Goal: Task Accomplishment & Management: Complete application form

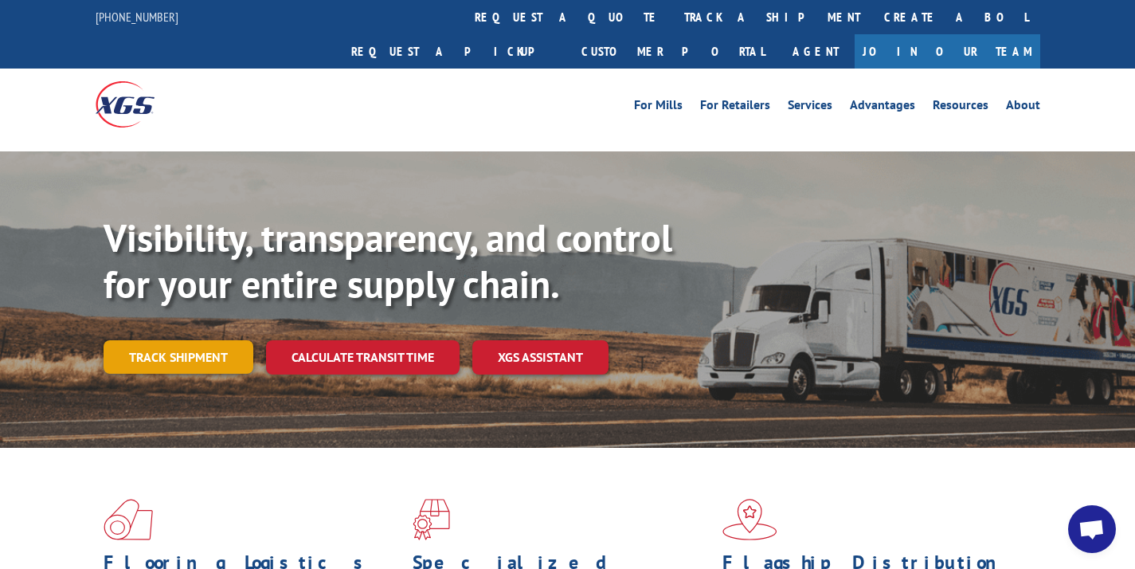
click at [190, 340] on link "Track shipment" at bounding box center [179, 356] width 150 height 33
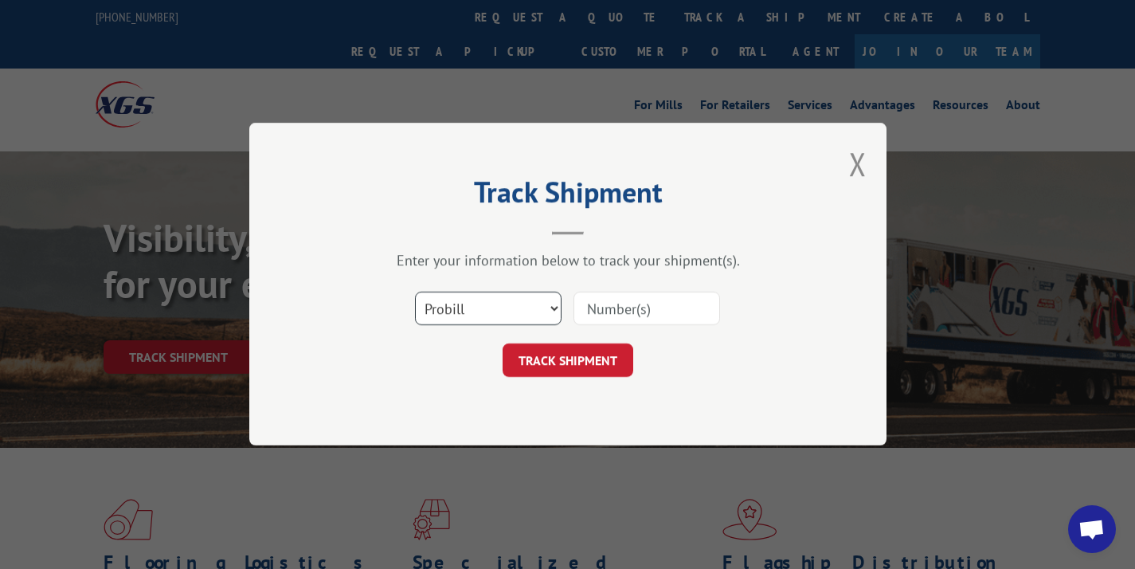
click at [516, 302] on select "Select category... Probill BOL PO" at bounding box center [488, 308] width 147 height 33
click at [853, 159] on button "Close modal" at bounding box center [858, 164] width 18 height 42
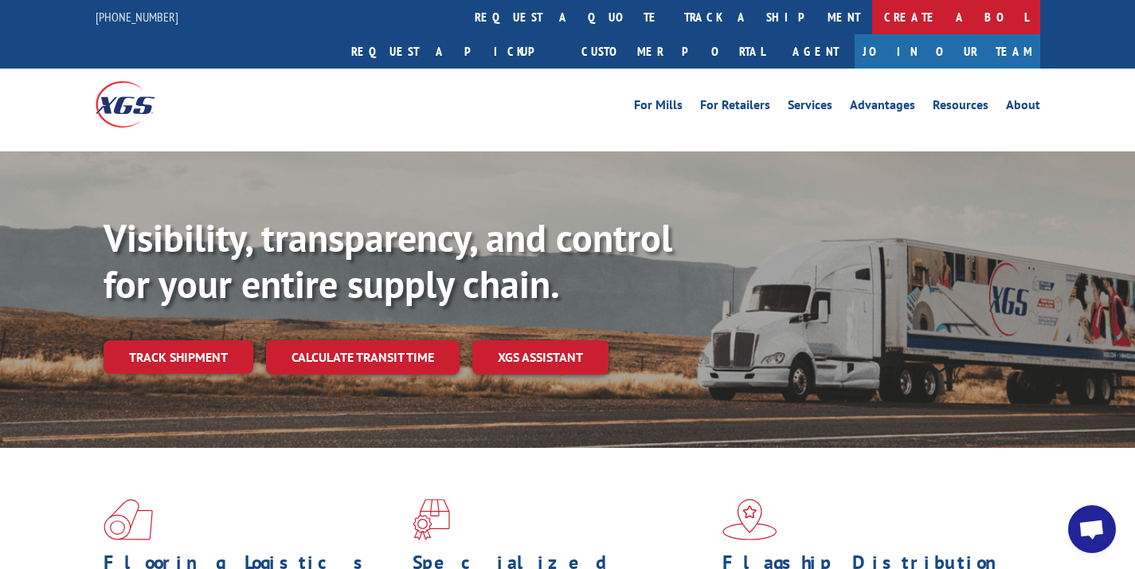
click at [872, 12] on link "Create a BOL" at bounding box center [956, 17] width 168 height 34
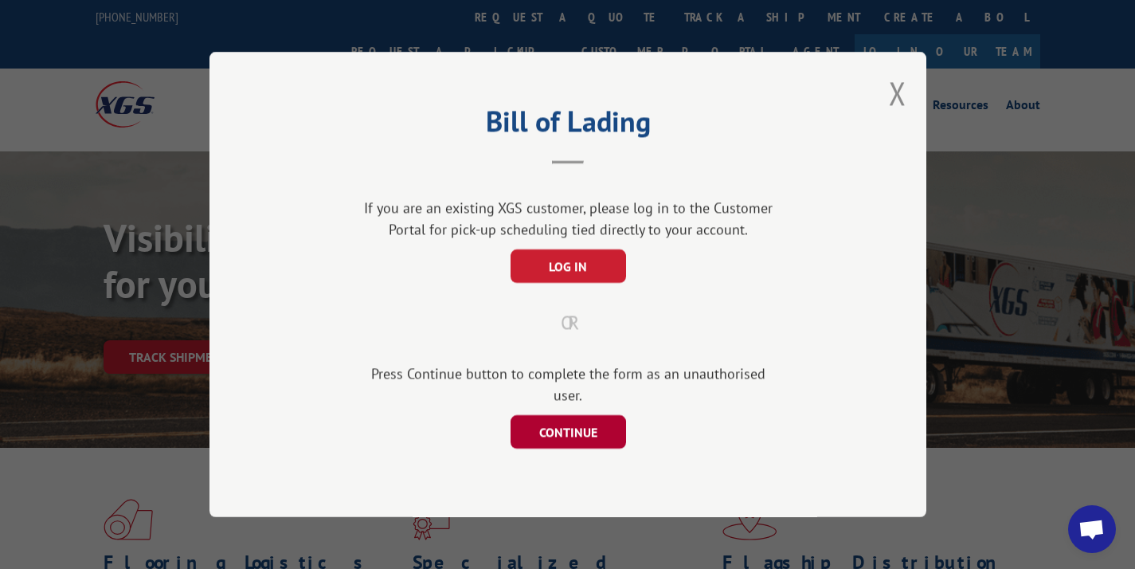
click at [545, 420] on button "CONTINUE" at bounding box center [567, 431] width 115 height 33
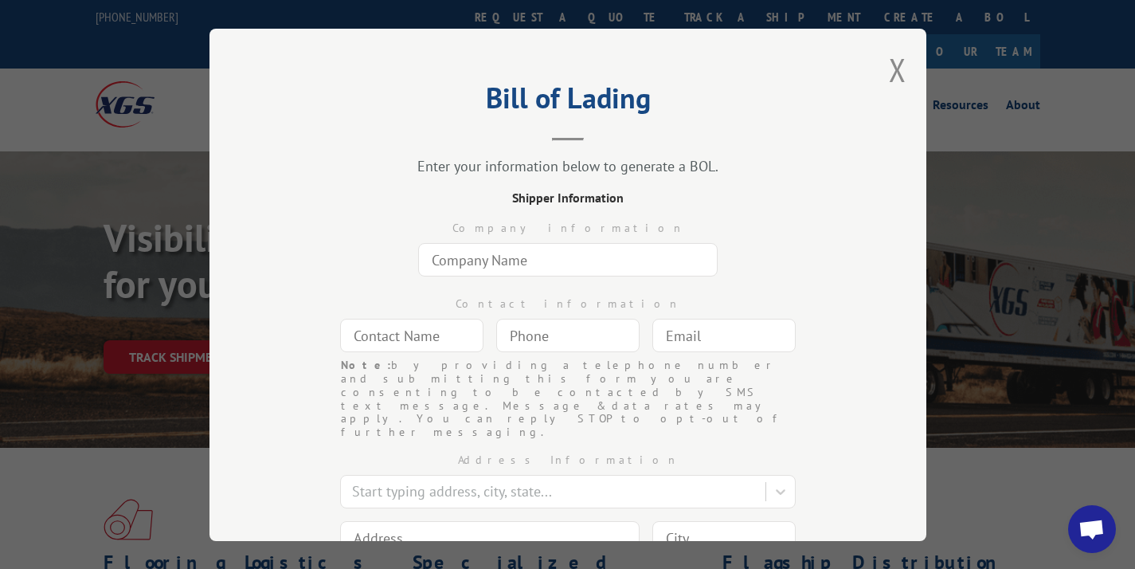
click at [470, 265] on input "text" at bounding box center [567, 259] width 299 height 33
type input "l"
type input "c"
type input "l"
type input "Warehouse Carpets of [GEOGRAPHIC_DATA]"
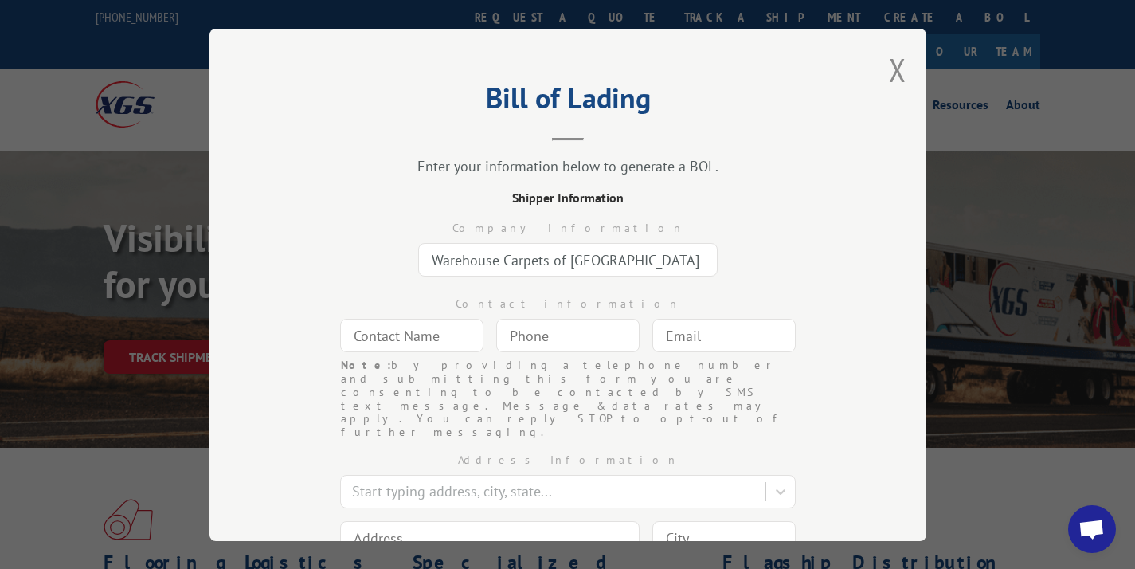
click at [416, 319] on input "text" at bounding box center [411, 335] width 143 height 33
type input "[PERSON_NAME]"
click at [534, 353] on div "Note: by providing a telephone number and submitting this form you are consenti…" at bounding box center [567, 335] width 143 height 37
click at [542, 341] on input "(___) ___-____" at bounding box center [567, 335] width 143 height 33
type input "(463) 000-686_"
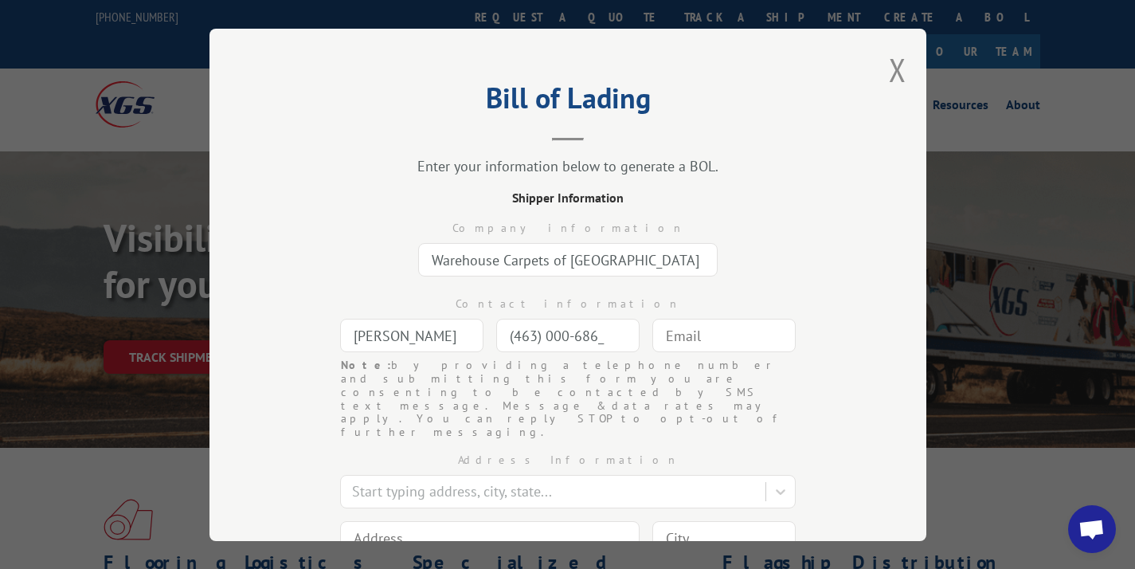
type input "The Bronx"
type input "[STREET_ADDRESS]"
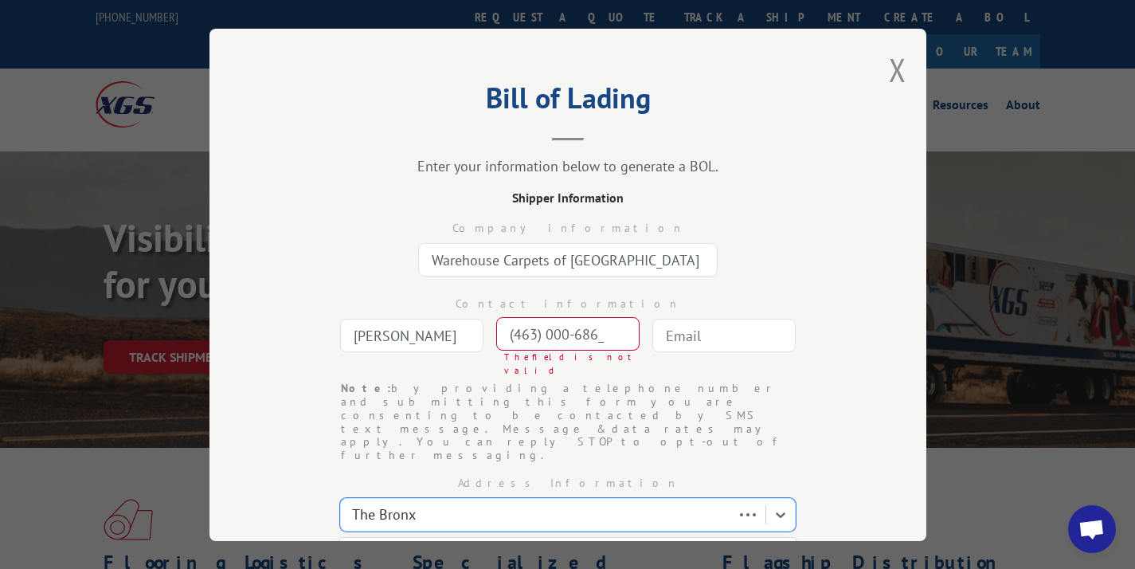
scroll to position [14, 0]
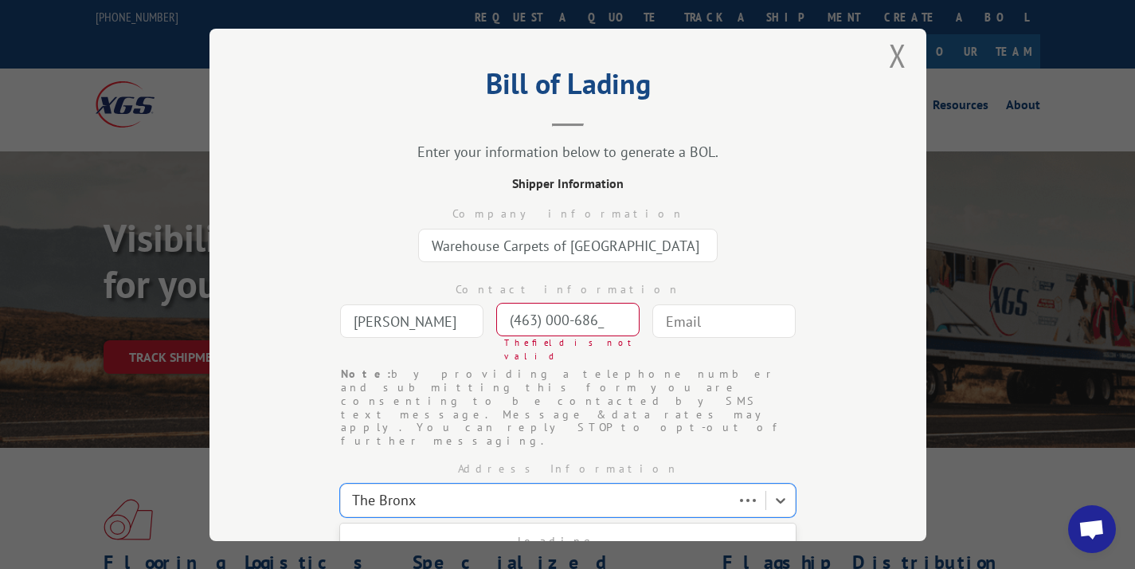
type input "The Bronx"
select select "NY"
type input "10458-8361"
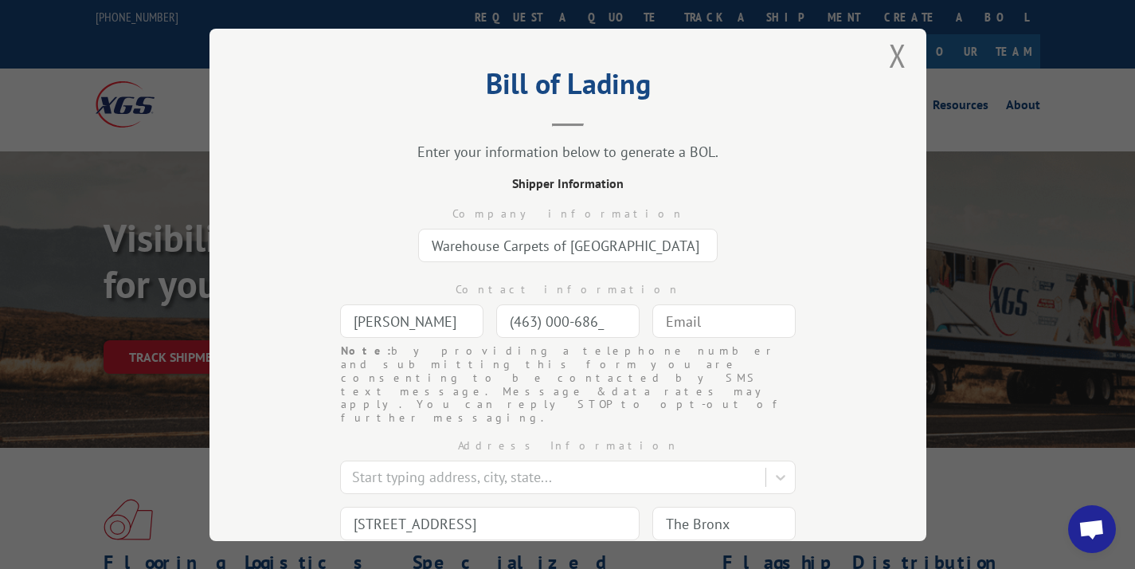
drag, startPoint x: 602, startPoint y: 320, endPoint x: 391, endPoint y: 307, distance: 211.4
click at [392, 307] on div "Contact information [PERSON_NAME] (463) 000-686_ Note: by providing a telephone…" at bounding box center [567, 306] width 557 height 76
type input "[PHONE_NUMBER]"
click at [737, 330] on input "text" at bounding box center [723, 320] width 143 height 33
type input "[EMAIL_ADDRESS][DOMAIN_NAME]"
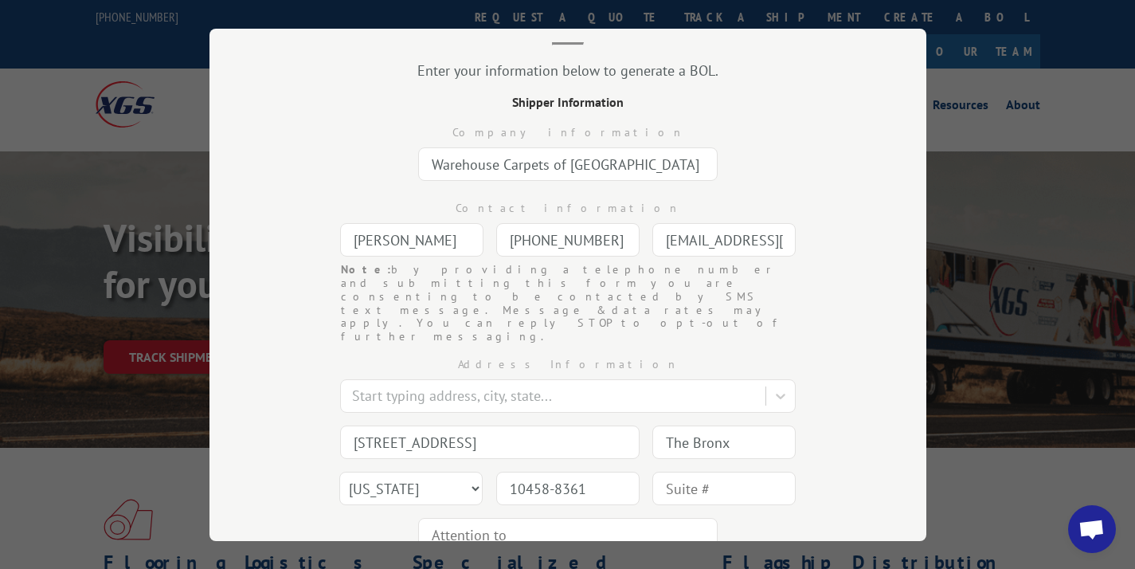
scroll to position [126, 0]
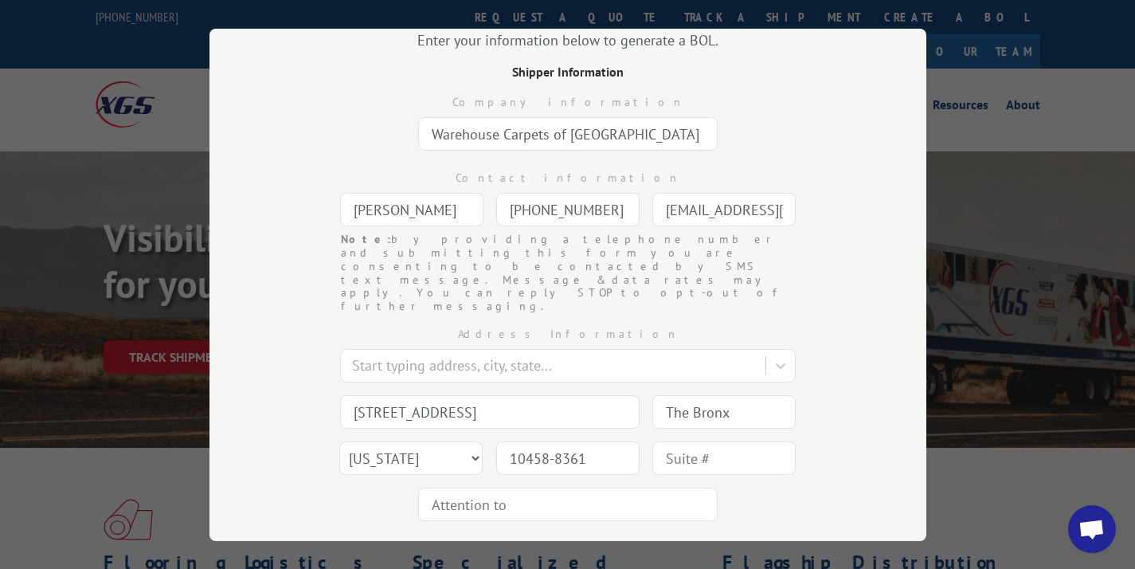
drag, startPoint x: 537, startPoint y: 372, endPoint x: 213, endPoint y: 340, distance: 325.7
click at [213, 340] on div "Bill of Lading Enter your information below to generate a BOL. Shipper Informat…" at bounding box center [567, 285] width 717 height 512
type input "1"
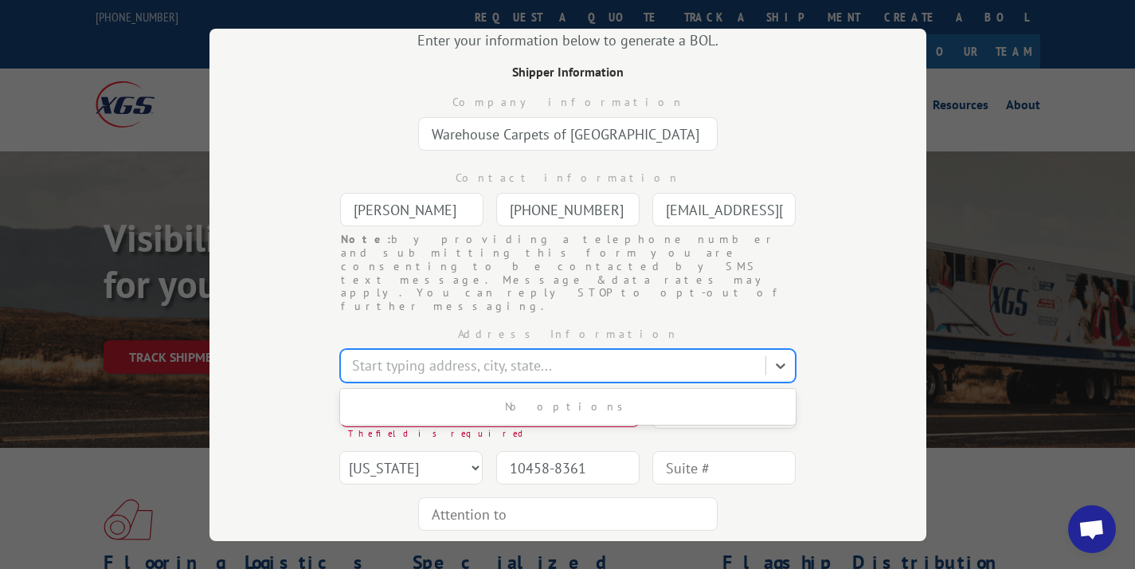
click at [500, 354] on div at bounding box center [554, 364] width 405 height 21
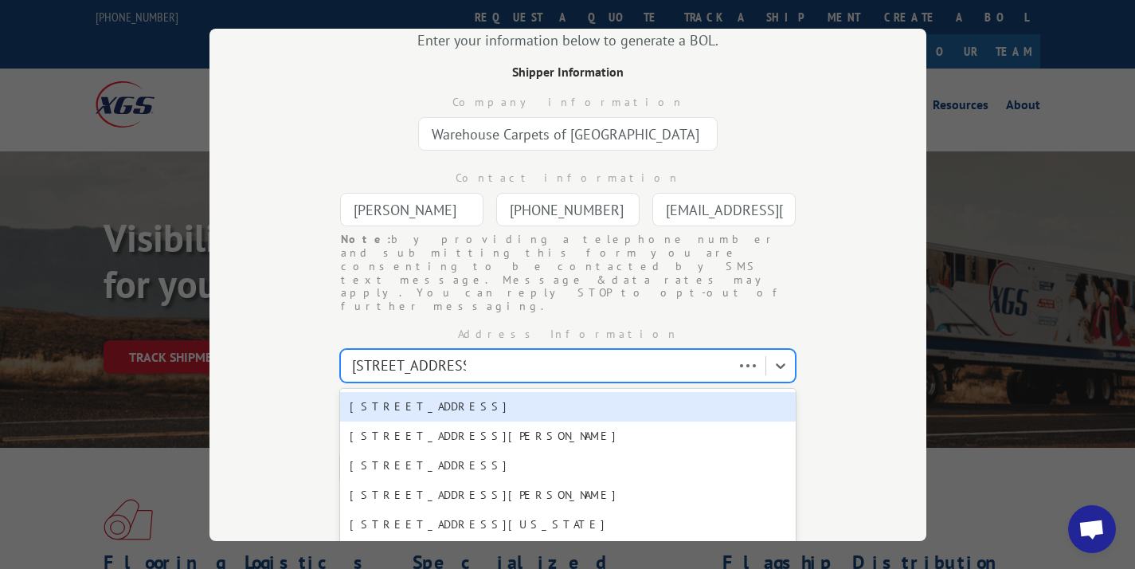
type input "[STREET_ADDRESS]"
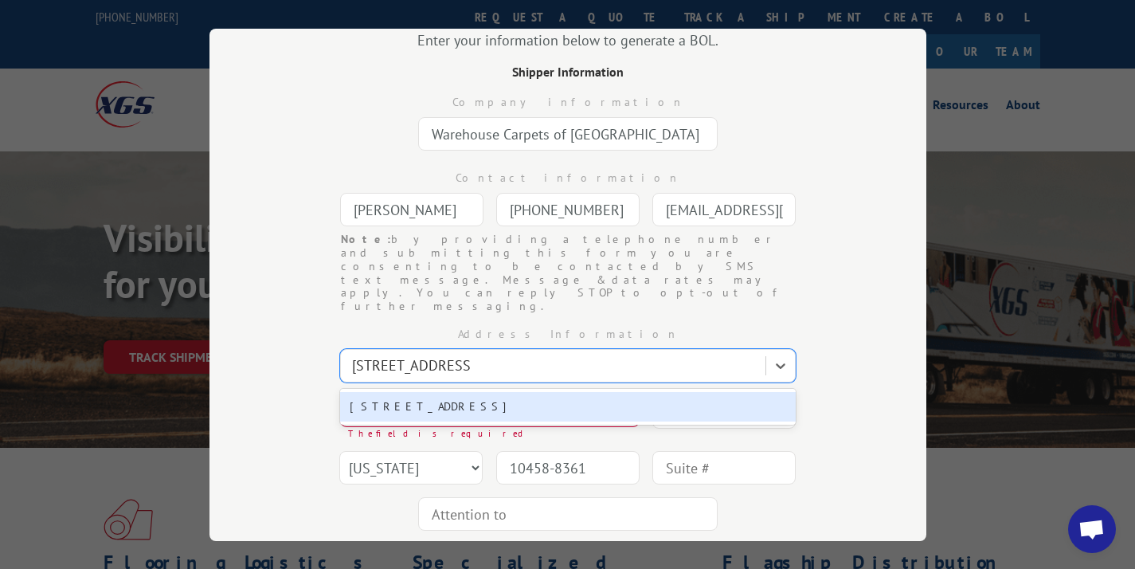
click at [490, 392] on div "[STREET_ADDRESS]" at bounding box center [567, 406] width 455 height 29
type input "[STREET_ADDRESS]"
type input "[GEOGRAPHIC_DATA]"
select select "GA"
type input "30251"
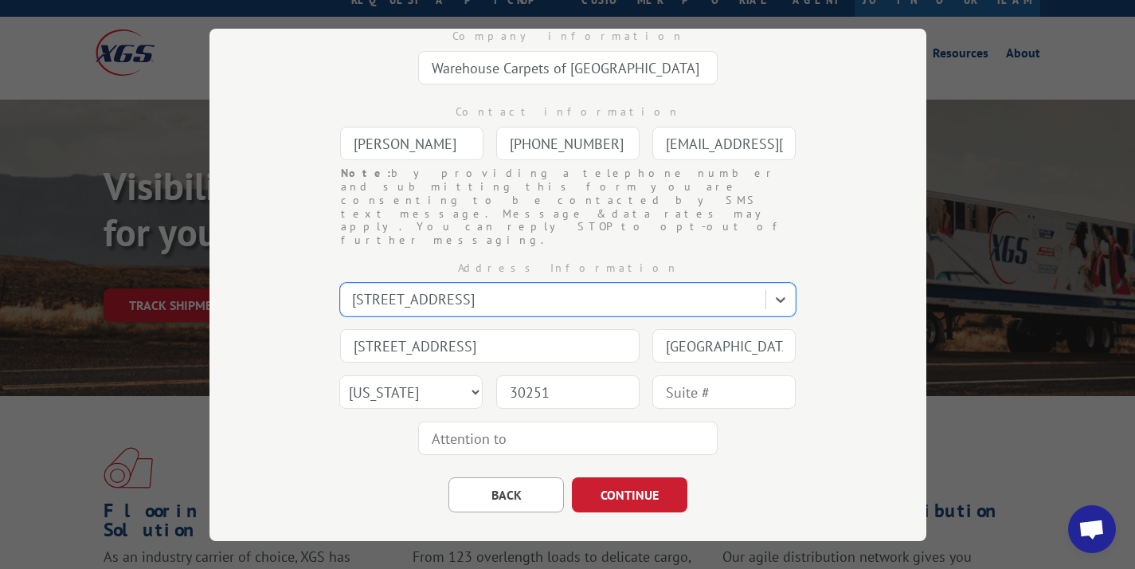
scroll to position [53, 0]
click at [610, 477] on button "CONTINUE" at bounding box center [629, 494] width 115 height 35
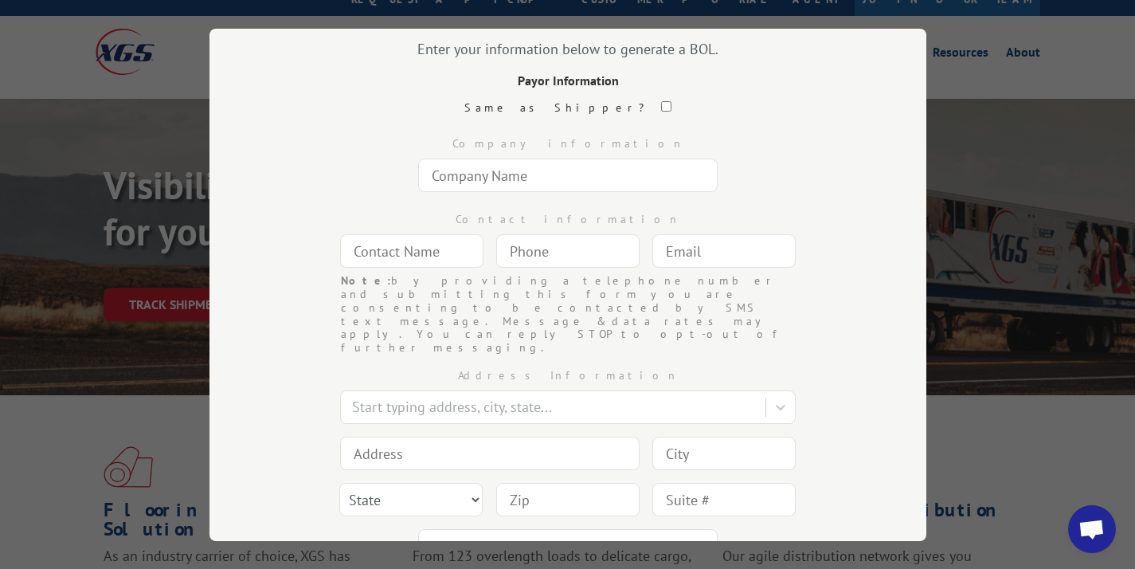
scroll to position [107, 0]
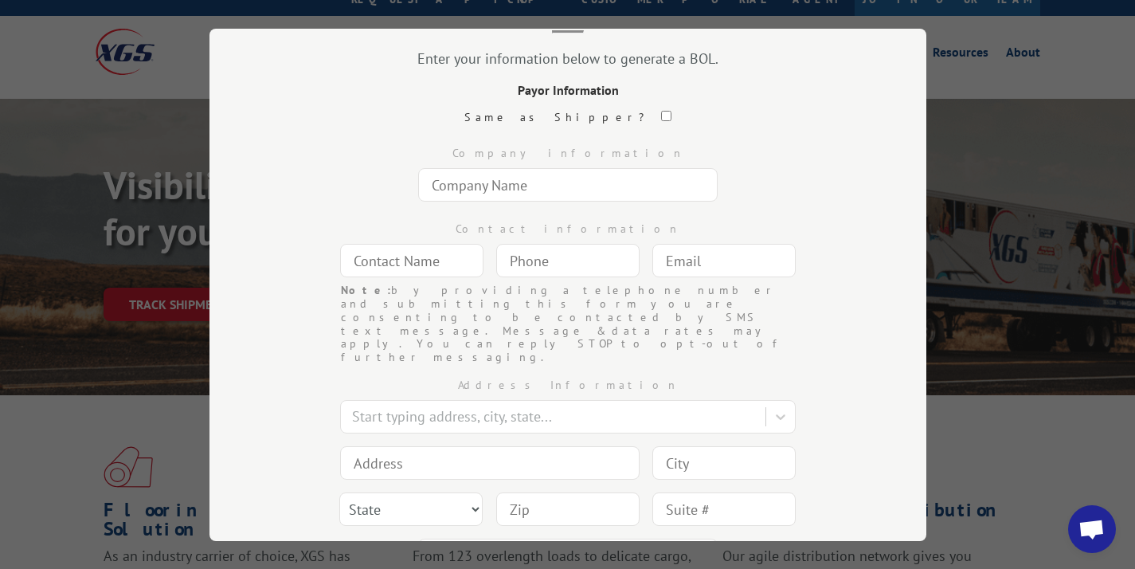
click at [463, 178] on input "text" at bounding box center [567, 184] width 299 height 33
type input "[PERSON_NAME] [PERSON_NAME]"
click at [373, 263] on input "text" at bounding box center [411, 260] width 143 height 33
type input "[PERSON_NAME]"
type input "The Bronx"
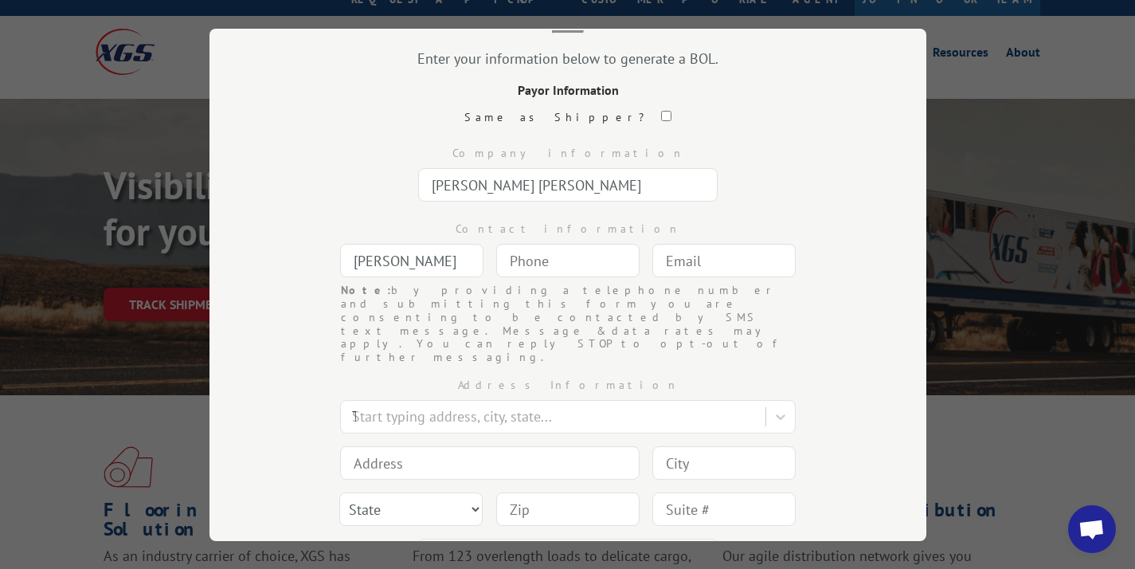
type input "[STREET_ADDRESS]"
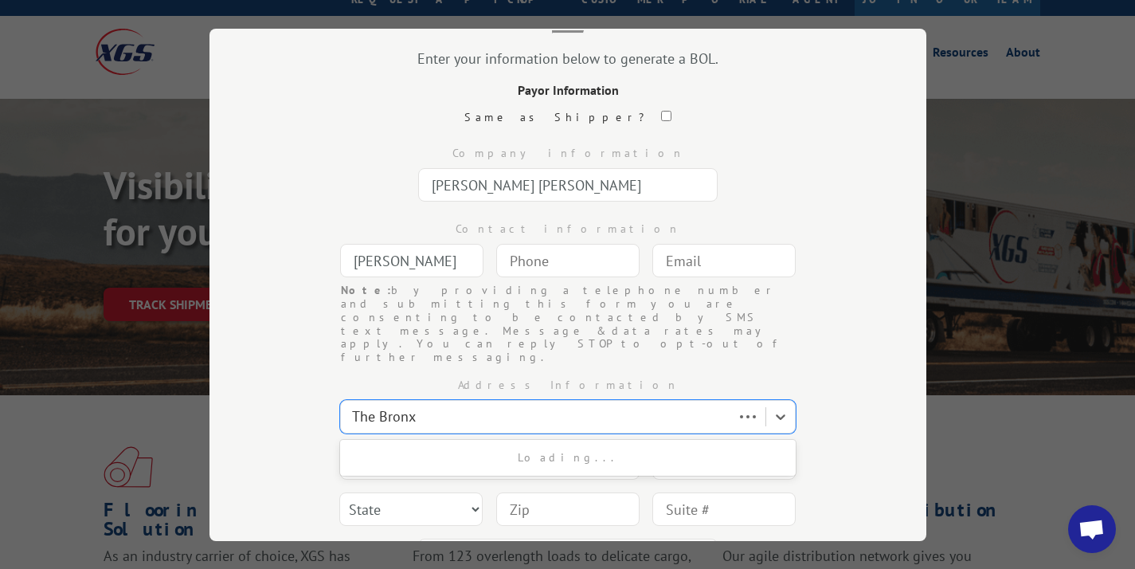
type input "The Bronx"
select select "NY"
type input "10458-8361"
type input "(___) ___-____"
click at [557, 261] on input "(___) ___-____" at bounding box center [567, 260] width 143 height 33
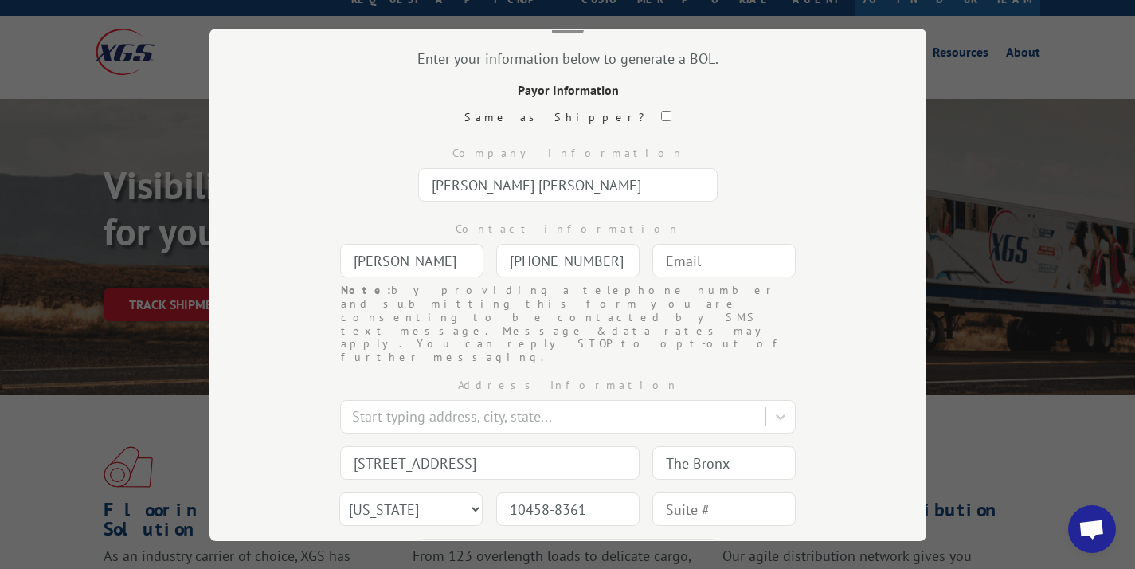
type input "[PHONE_NUMBER]"
click at [683, 244] on input "text" at bounding box center [723, 260] width 143 height 33
type input "[EMAIL_ADDRESS][DOMAIN_NAME]"
click at [446, 405] on div at bounding box center [554, 415] width 405 height 21
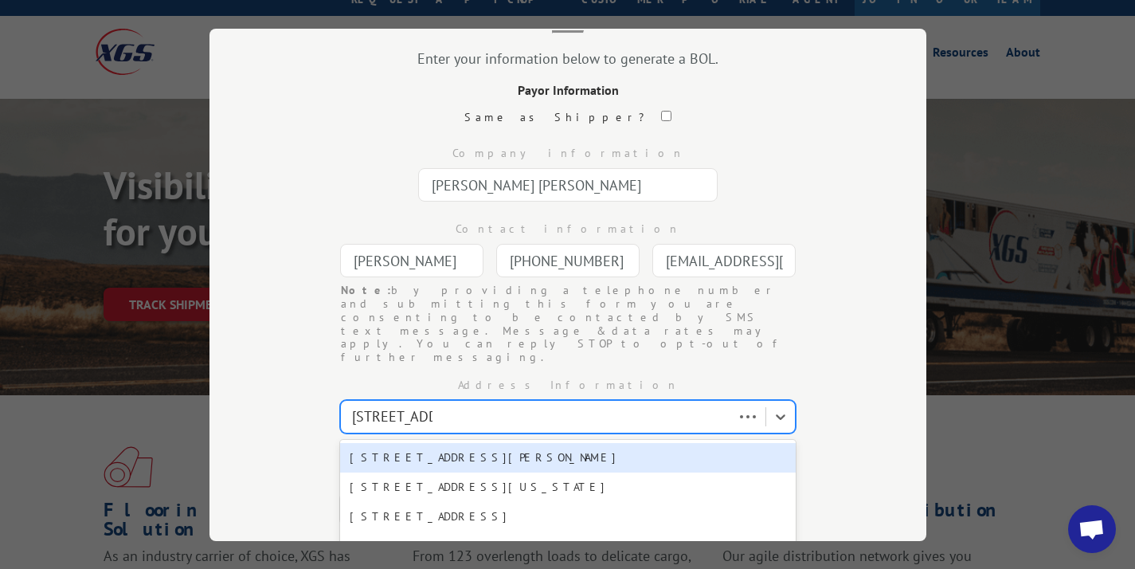
type input "[STREET_ADDRESS]"
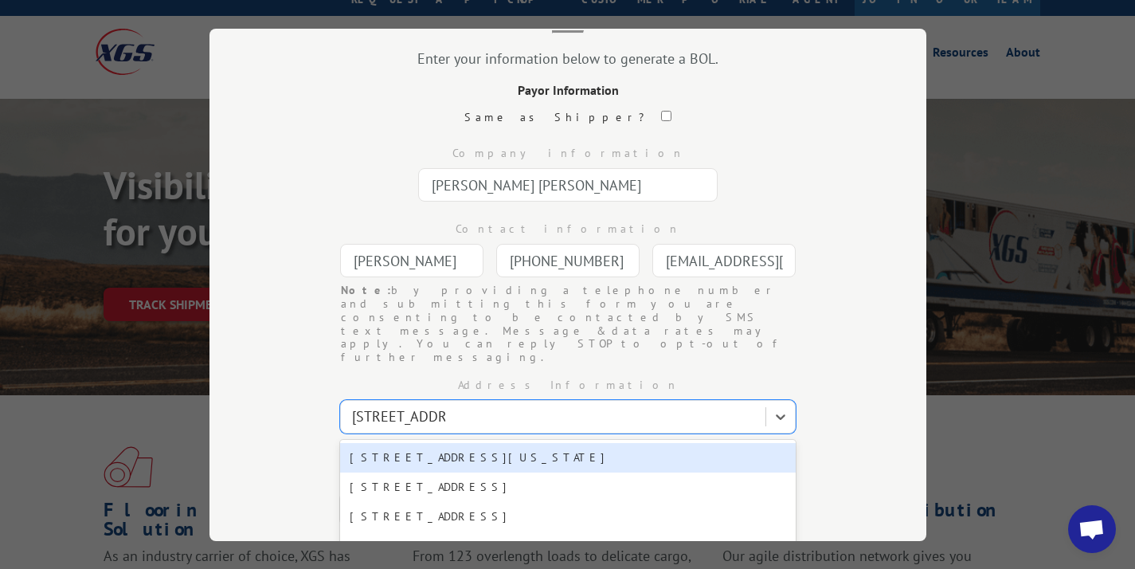
click at [447, 443] on div "[STREET_ADDRESS][US_STATE]" at bounding box center [567, 457] width 455 height 29
type input "[STREET_ADDRESS]"
type input "[US_STATE]"
type input "10001"
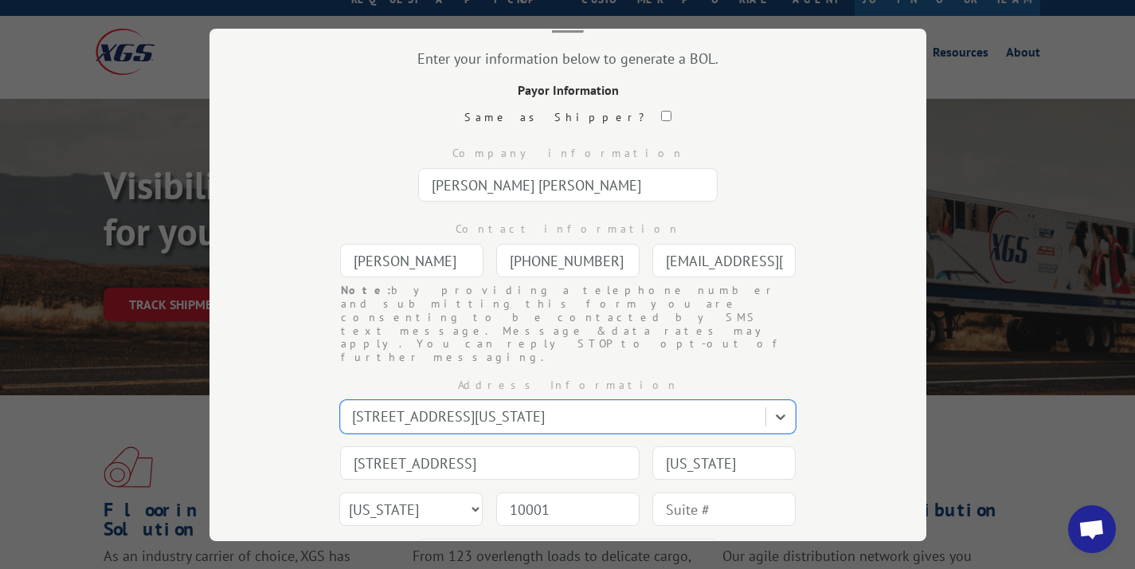
scroll to position [182, 0]
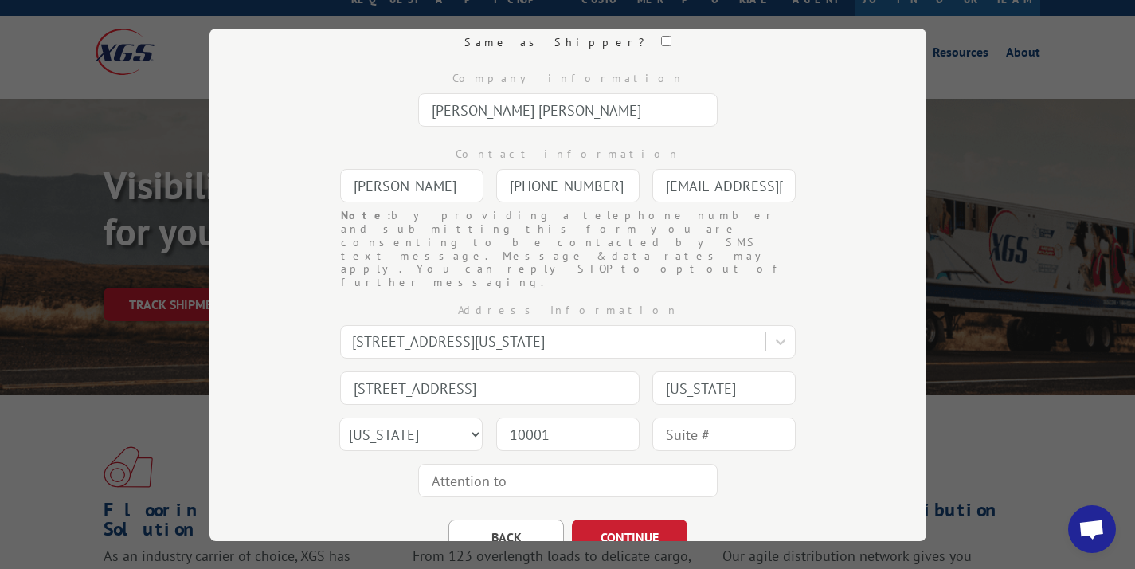
click at [702, 417] on input "text" at bounding box center [723, 433] width 143 height 33
type input "FL 14"
click at [622, 519] on button "CONTINUE" at bounding box center [629, 536] width 115 height 35
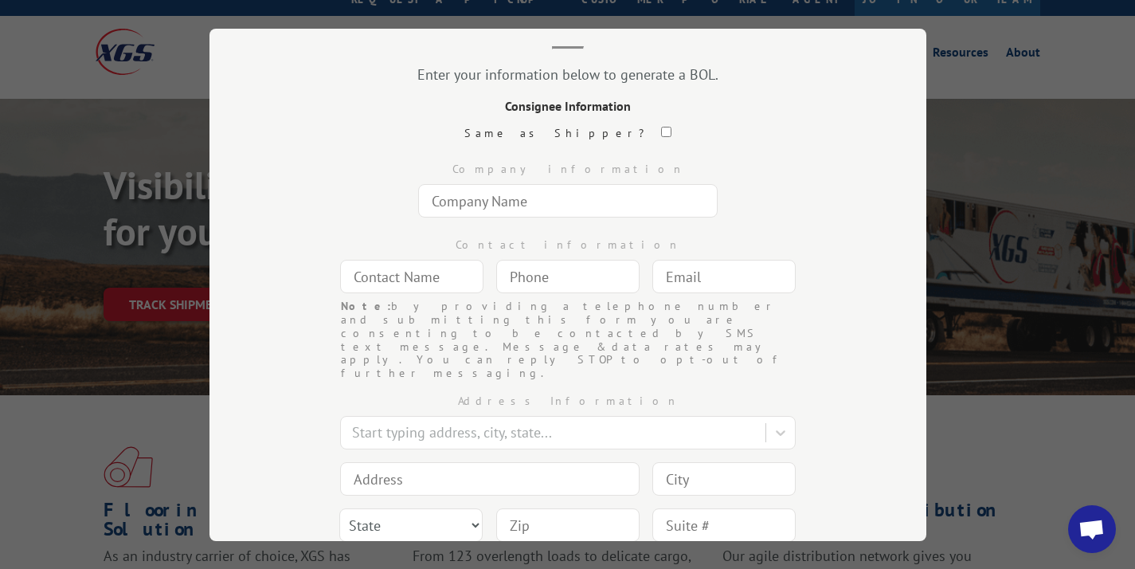
scroll to position [90, 0]
click at [484, 202] on input "text" at bounding box center [567, 202] width 299 height 33
type input "Contractors Liquidation Center"
click at [439, 284] on input "text" at bounding box center [411, 277] width 143 height 33
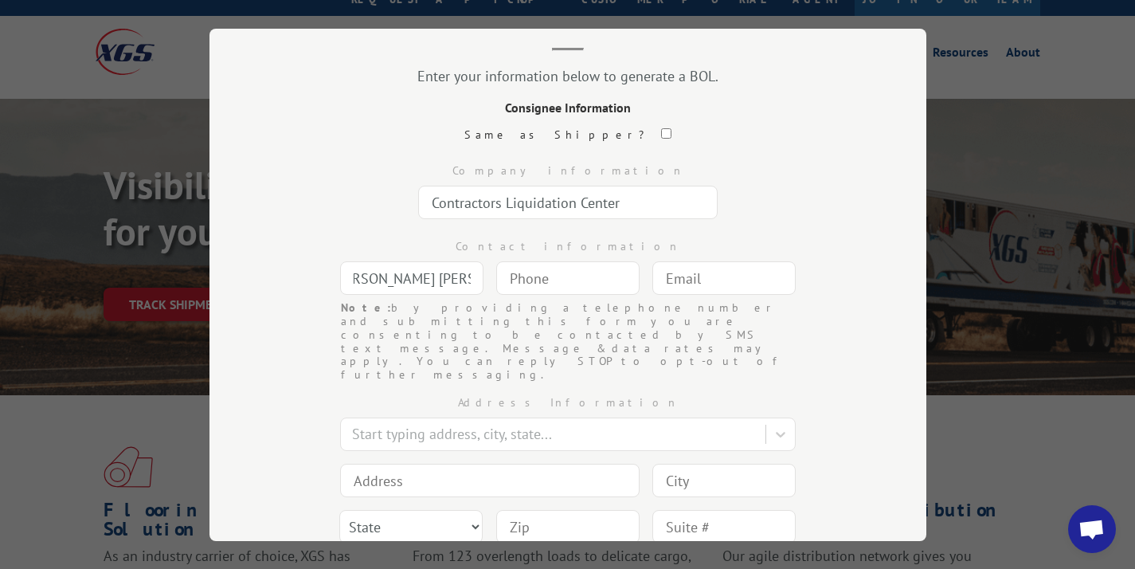
type input "[PERSON_NAME] [PERSON_NAME]"
type input "(___) ___-____"
click at [523, 278] on input "(___) ___-____" at bounding box center [567, 277] width 143 height 33
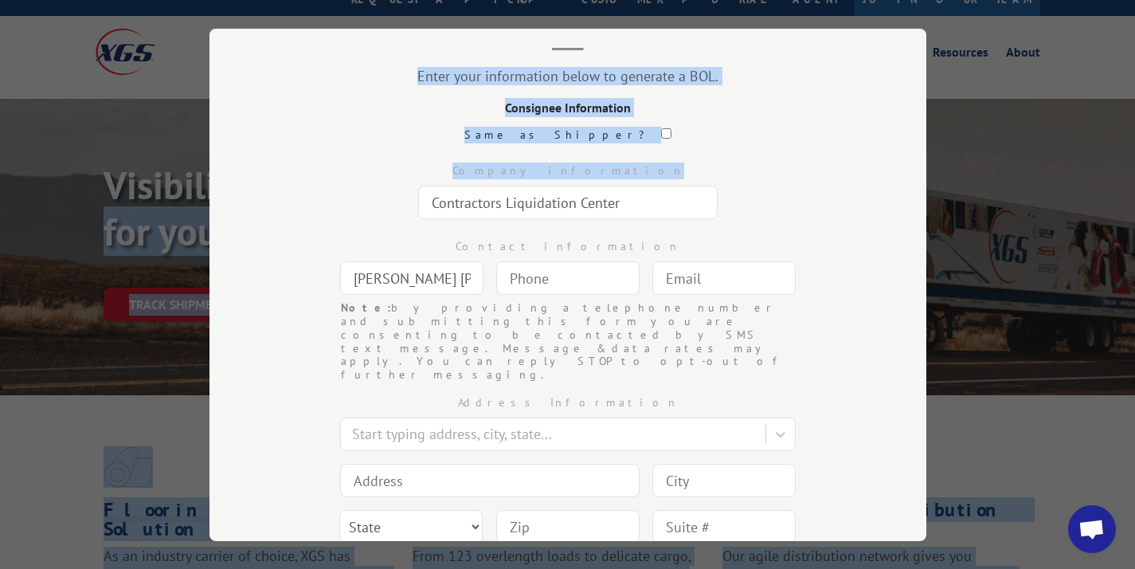
drag, startPoint x: 83, startPoint y: 206, endPoint x: -424, endPoint y: 225, distance: 506.8
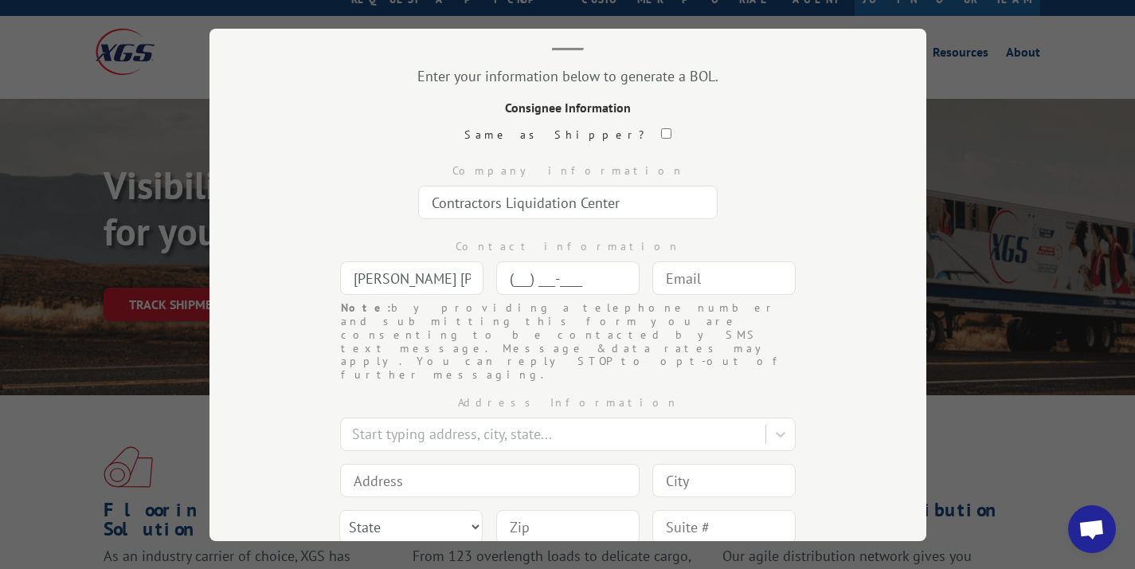
click at [521, 272] on input "(___) ___-____" at bounding box center [567, 277] width 143 height 33
type input "[PHONE_NUMBER]"
click at [750, 295] on div at bounding box center [723, 278] width 143 height 37
click at [741, 286] on input "text" at bounding box center [723, 277] width 143 height 33
type input "[EMAIL_ADDRESS][DOMAIN_NAME]"
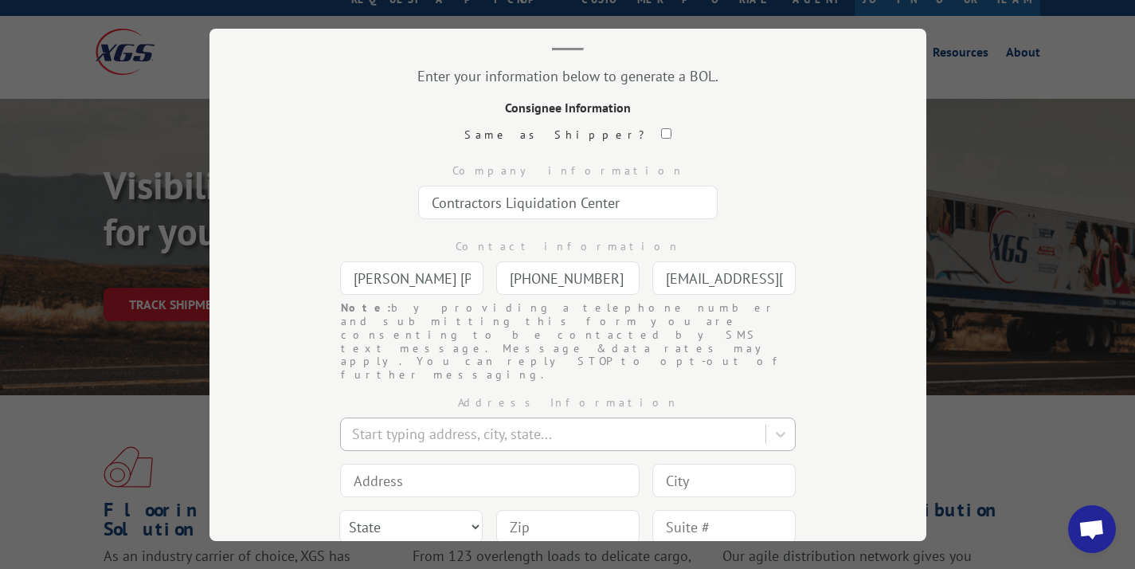
click at [447, 423] on div at bounding box center [554, 433] width 405 height 21
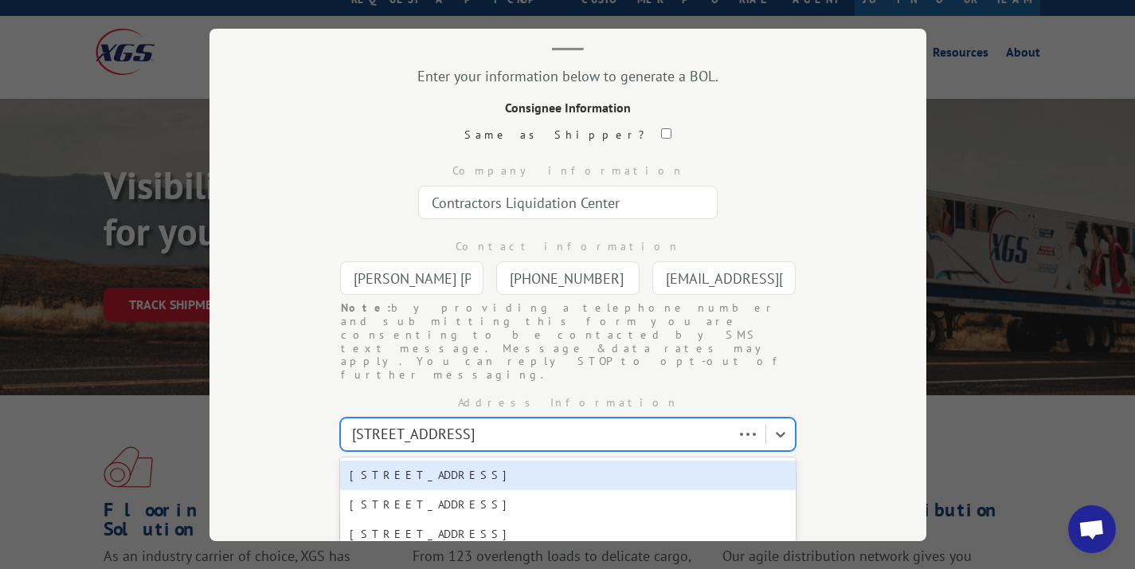
type input "[STREET_ADDRESS]"
click at [455, 460] on div "[STREET_ADDRESS]" at bounding box center [567, 474] width 455 height 29
type input "[STREET_ADDRESS]"
type input "[GEOGRAPHIC_DATA]"
select select "FL"
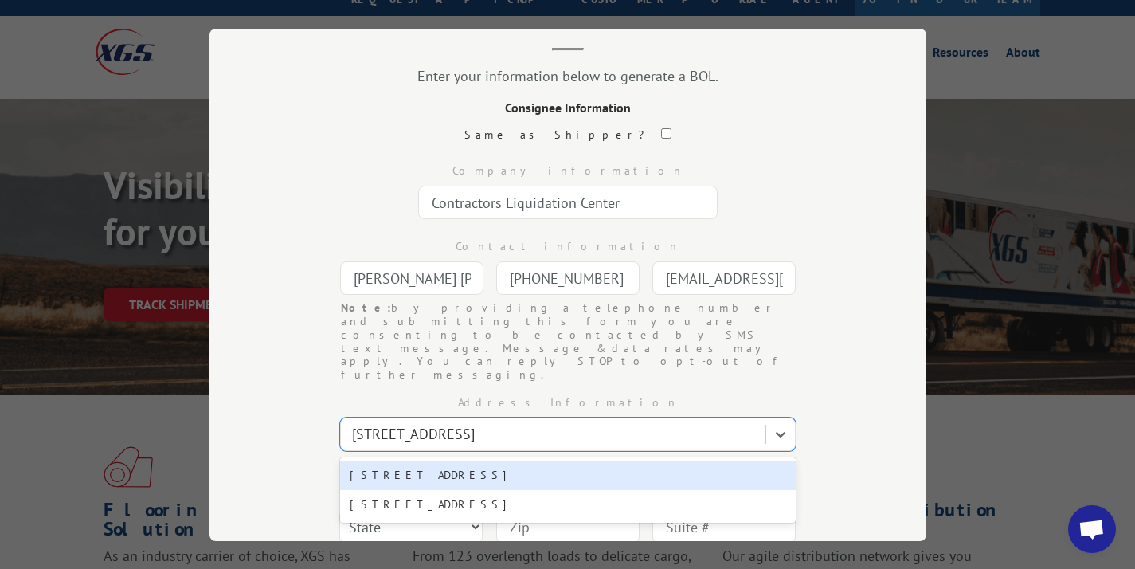
type input "32205"
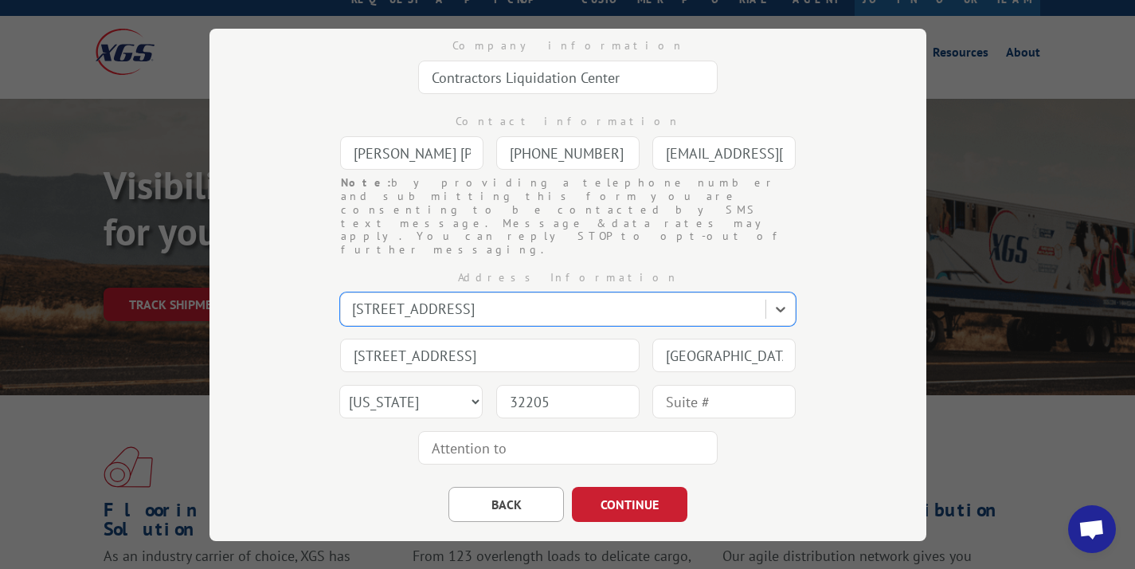
scroll to position [217, 0]
click at [684, 383] on input "text" at bounding box center [723, 399] width 143 height 33
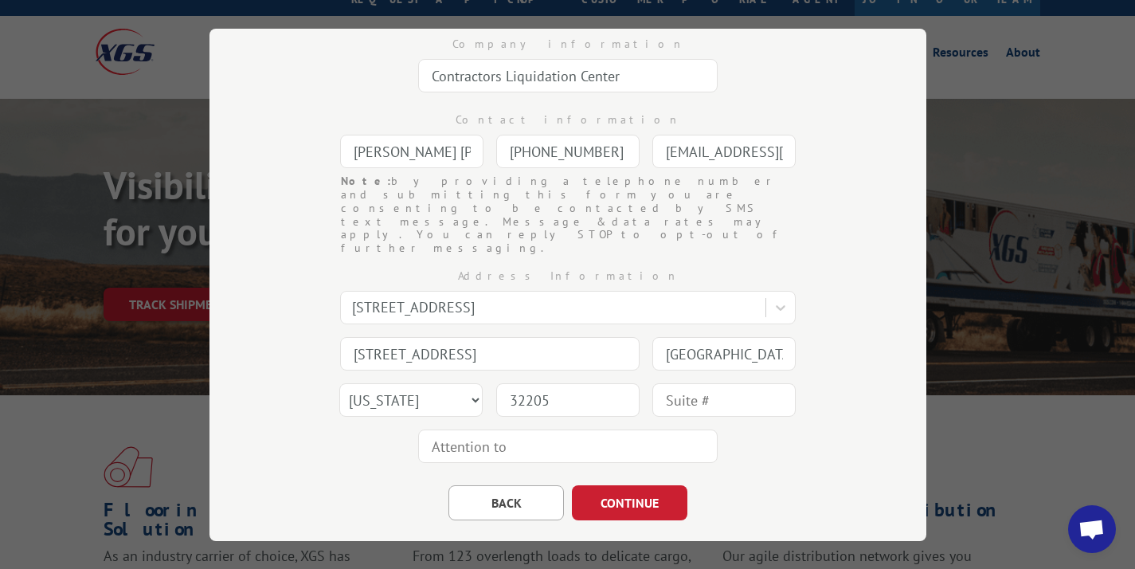
type input "1"
type input "Unit 101 (rear)"
click at [620, 485] on button "CONTINUE" at bounding box center [629, 502] width 115 height 35
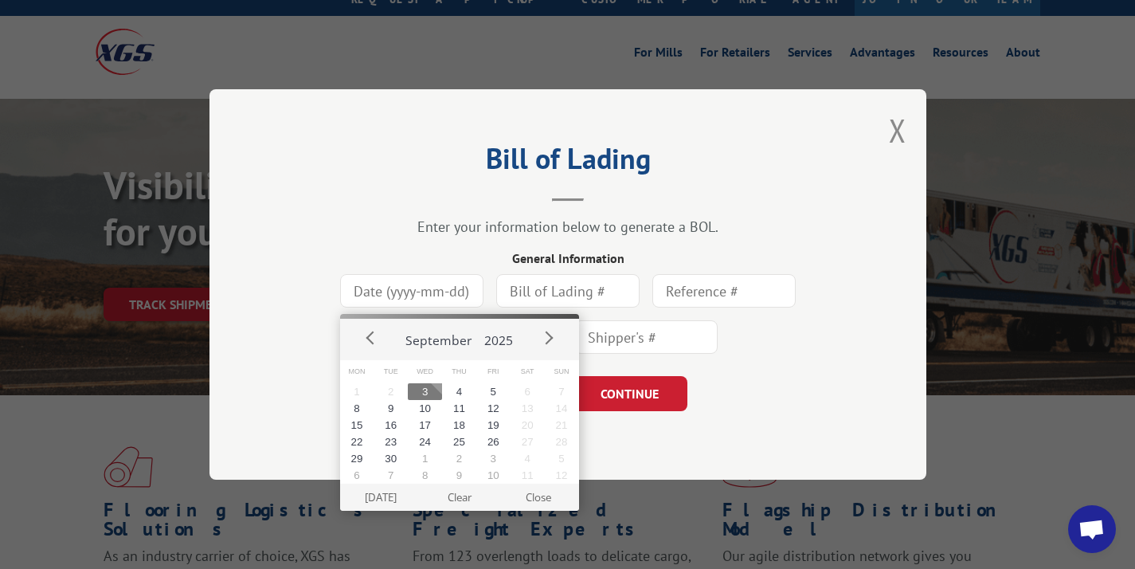
click at [428, 288] on input at bounding box center [411, 290] width 143 height 33
click at [420, 391] on button "3" at bounding box center [425, 391] width 34 height 17
type input "[DATE]"
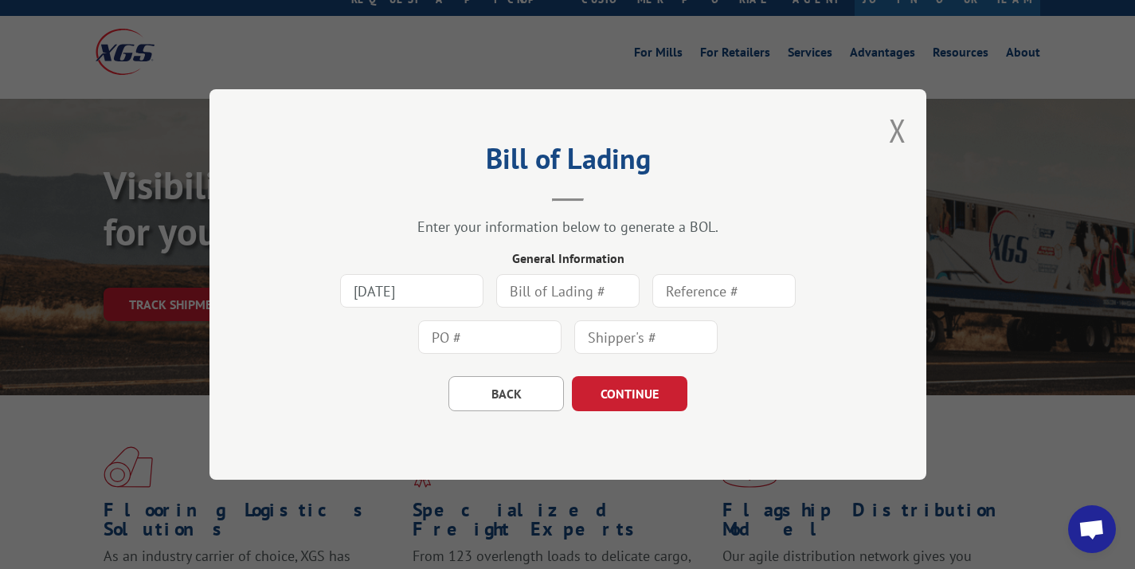
click at [603, 305] on input "text" at bounding box center [567, 290] width 143 height 33
type input "164565"
click at [682, 301] on input "text" at bounding box center [723, 290] width 143 height 33
type input "164565"
click at [477, 326] on input "text" at bounding box center [489, 336] width 143 height 33
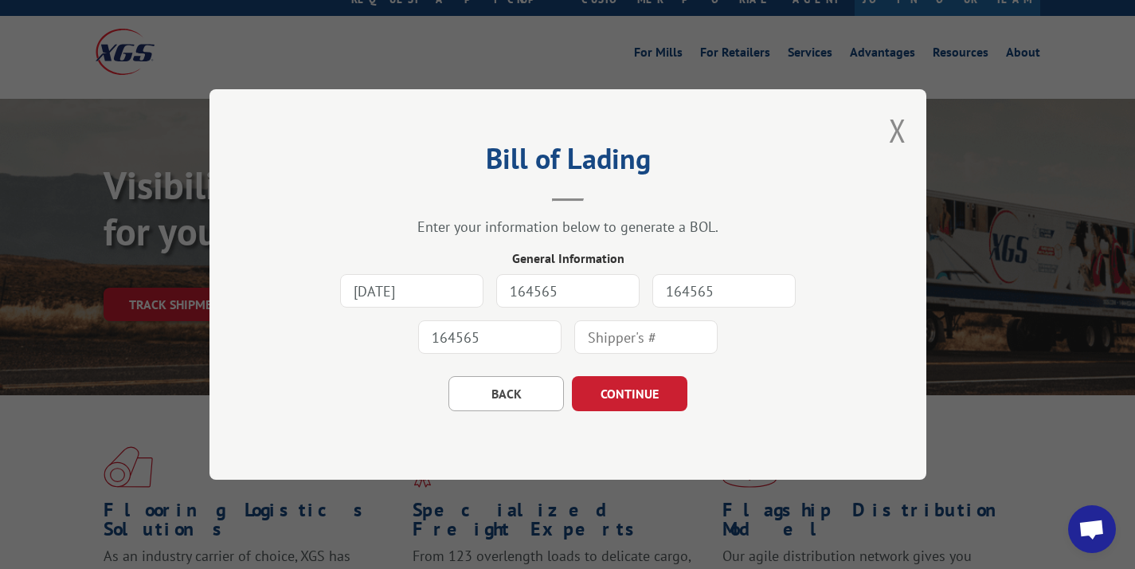
type input "164565"
click at [569, 346] on div "[DATE] 164565 164565 164565" at bounding box center [567, 314] width 557 height 92
click at [599, 342] on input "text" at bounding box center [645, 336] width 143 height 33
type input "164565"
click at [620, 401] on button "CONTINUE" at bounding box center [629, 393] width 115 height 35
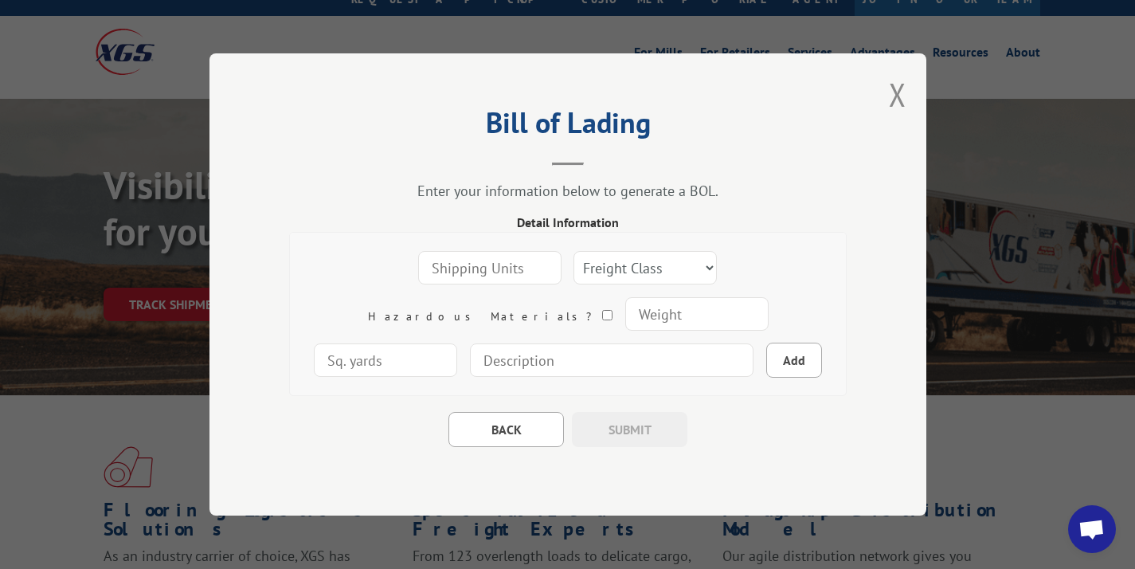
click at [456, 256] on input "number" at bounding box center [489, 267] width 143 height 33
type input "1"
type input "2"
click at [614, 257] on select "Freight Class 50 55 60 65 70 77 85 92 100 110 125 150 175 200 250 300 400 500 C…" at bounding box center [644, 267] width 143 height 33
select select "100"
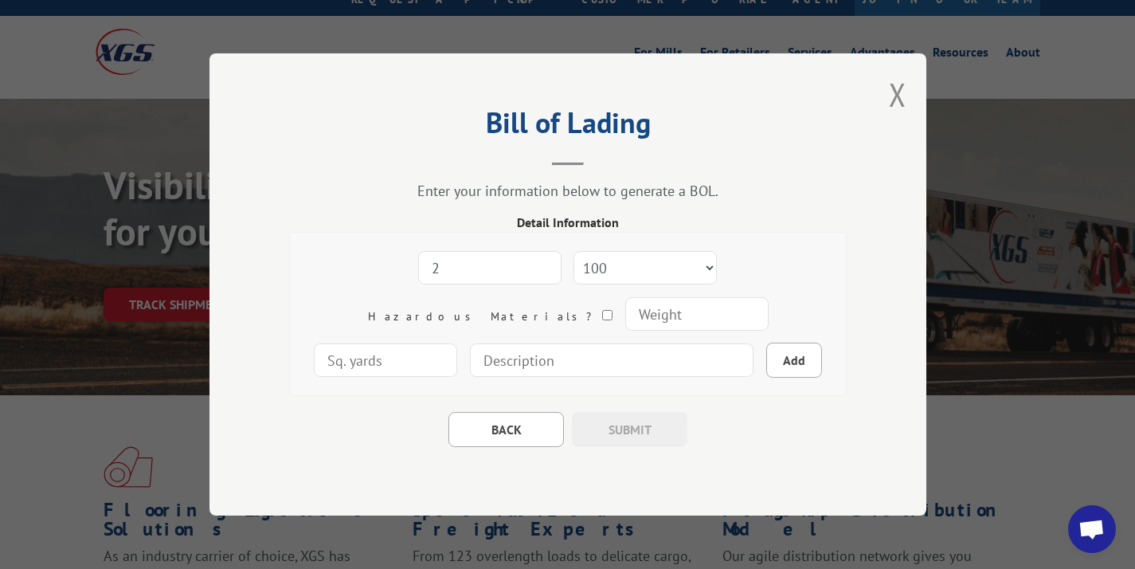
click at [624, 318] on input "number" at bounding box center [695, 313] width 143 height 33
click at [448, 264] on input "2" at bounding box center [489, 267] width 143 height 33
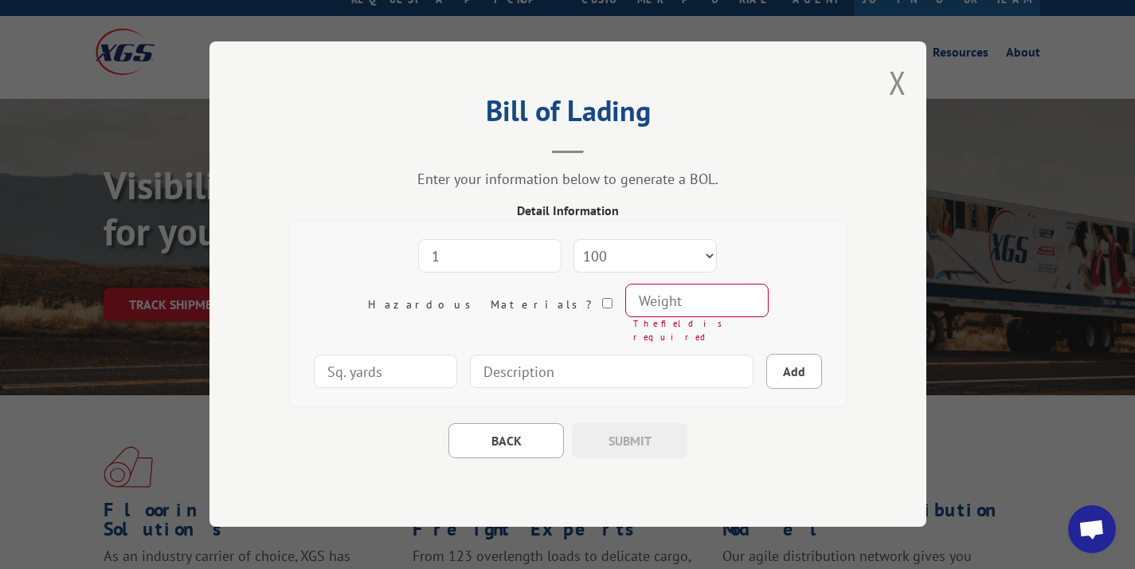
type input "1"
click at [624, 311] on input "number" at bounding box center [695, 300] width 143 height 33
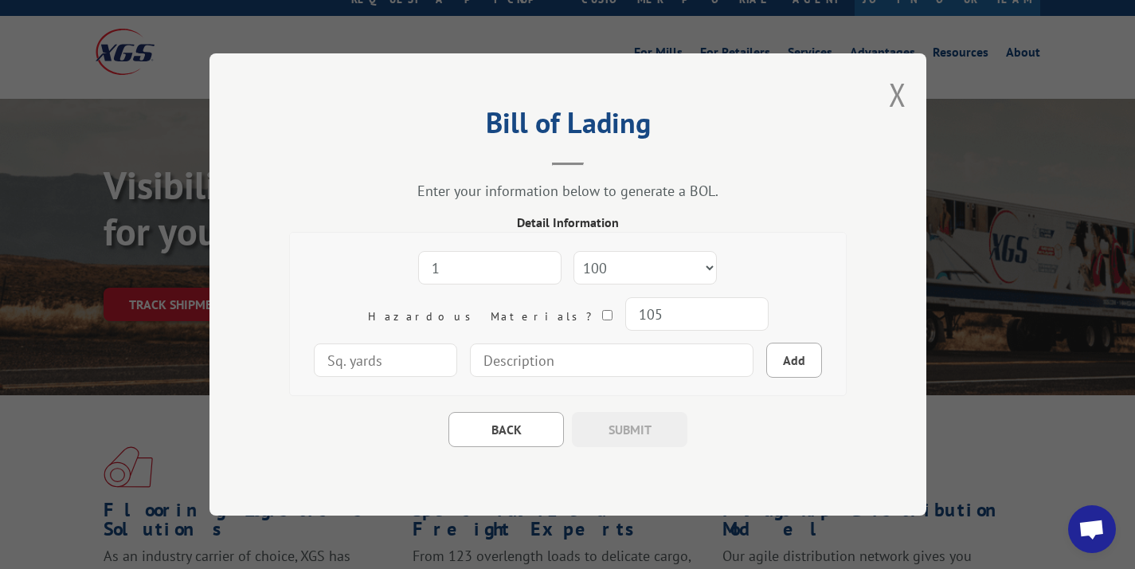
type input "105"
click at [457, 343] on input "number" at bounding box center [385, 359] width 143 height 33
type input "15"
click at [521, 365] on input at bounding box center [611, 359] width 283 height 33
type input "1 carpet roll - 11'9 x 12" diameter"
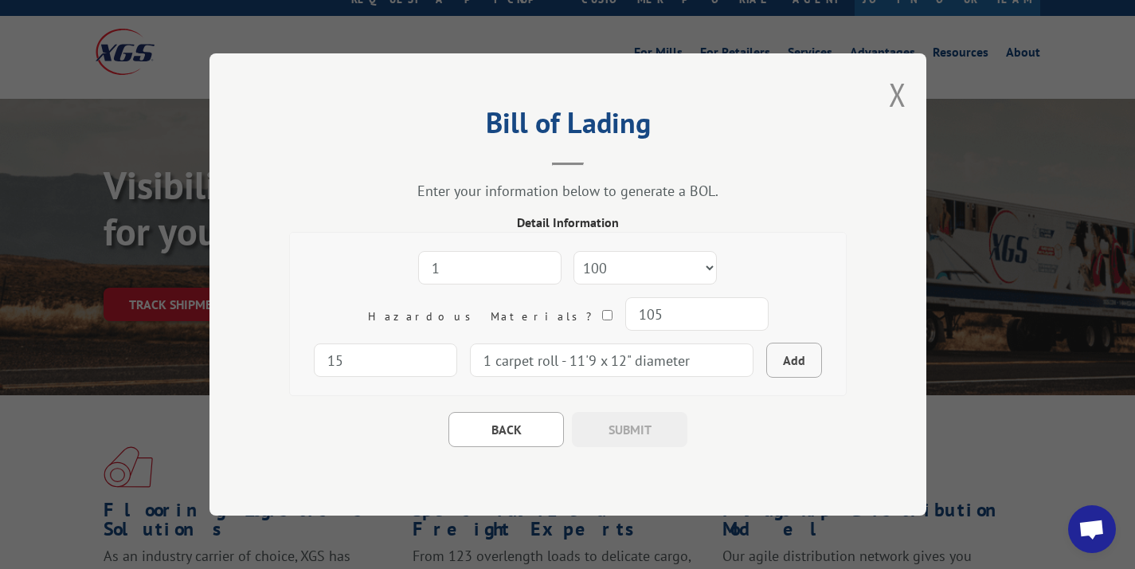
click at [766, 364] on button "Add" at bounding box center [794, 359] width 56 height 35
select select
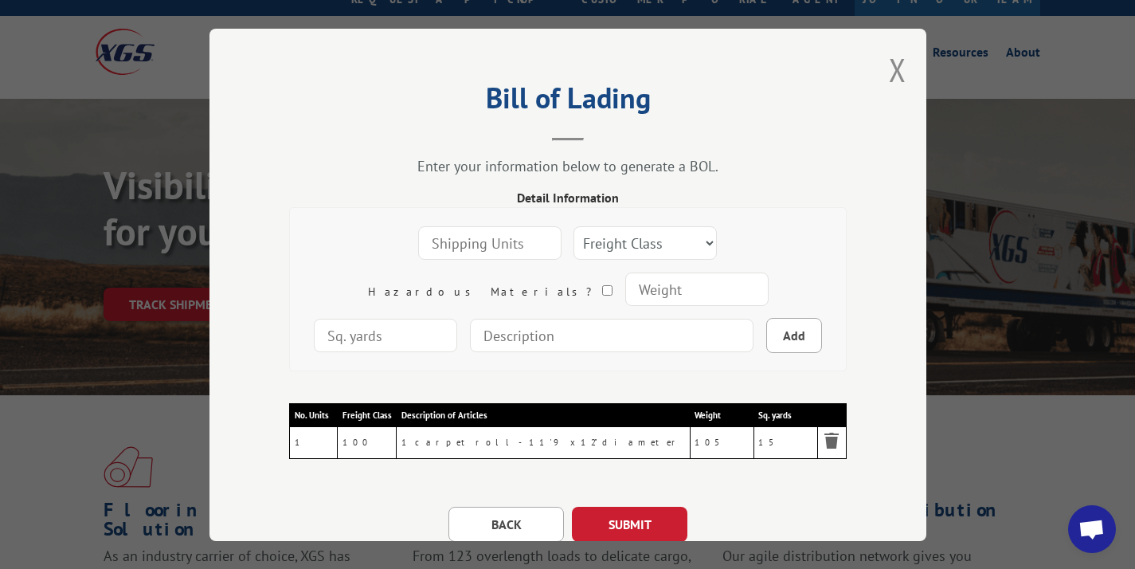
scroll to position [57, 0]
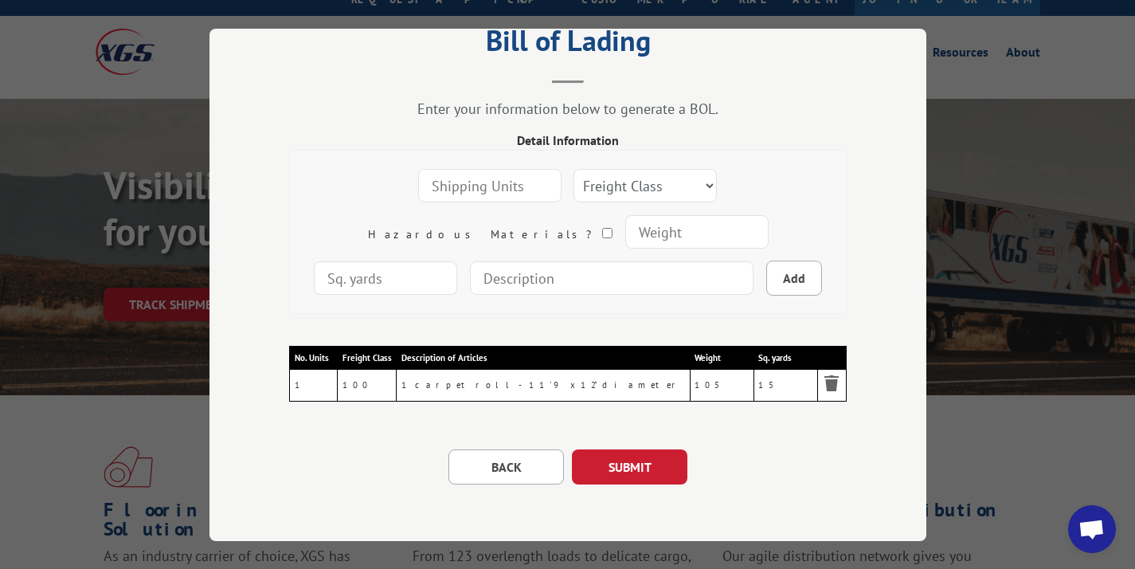
click at [444, 182] on input "number" at bounding box center [489, 185] width 143 height 33
type input "1"
click at [605, 199] on select "Freight Class 50 55 60 65 70 77 85 92 100 110 125 150 175 200 250 300 400 500 C…" at bounding box center [644, 185] width 143 height 33
select select "100"
click at [624, 244] on input "number" at bounding box center [695, 231] width 143 height 33
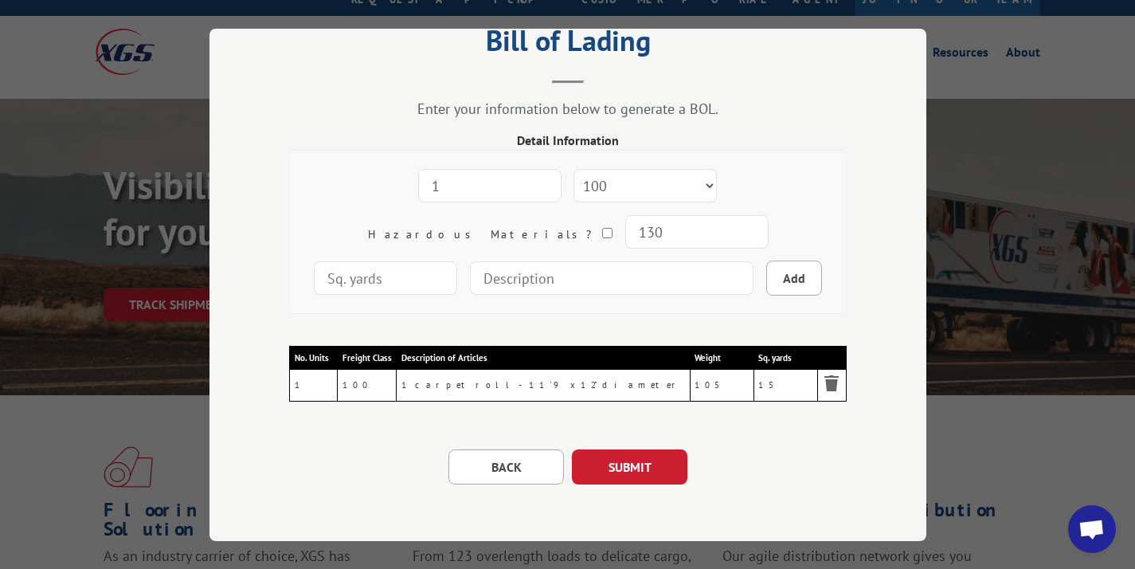
type input "130"
click at [457, 261] on input "number" at bounding box center [385, 277] width 143 height 33
type input "18"
click at [568, 283] on input at bounding box center [611, 277] width 283 height 33
type input "1 Carpet Roll - 12'7 x 12" diameter"
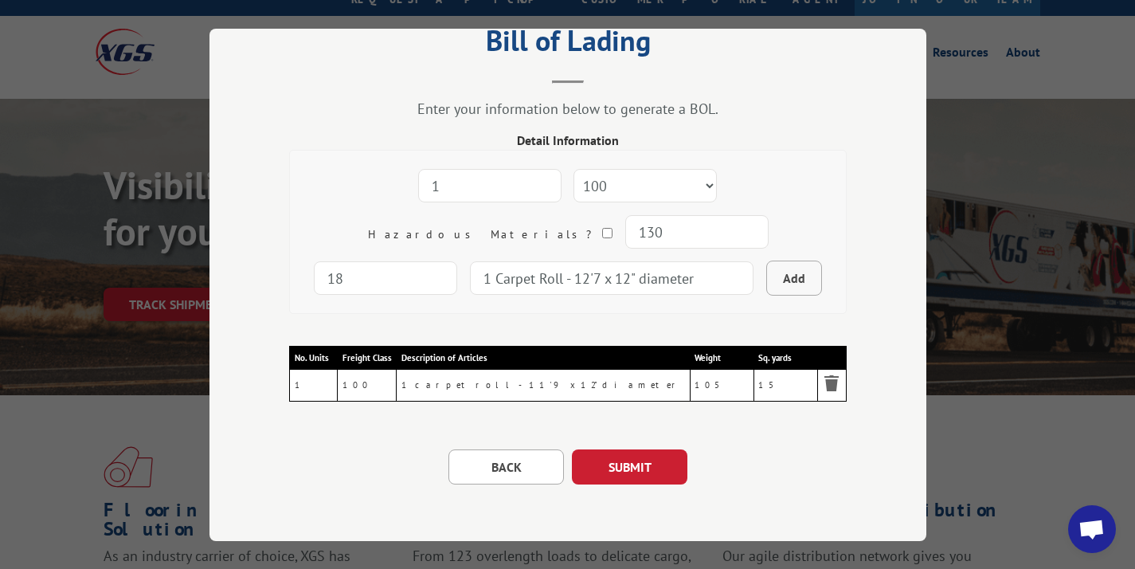
click at [766, 268] on button "Add" at bounding box center [794, 277] width 56 height 35
select select
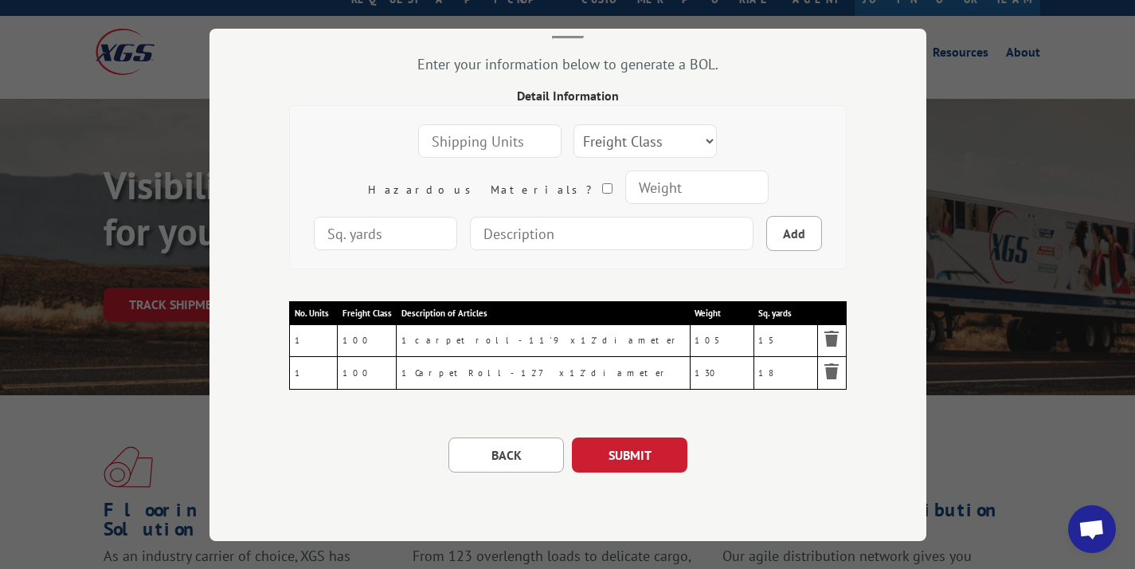
scroll to position [101, 0]
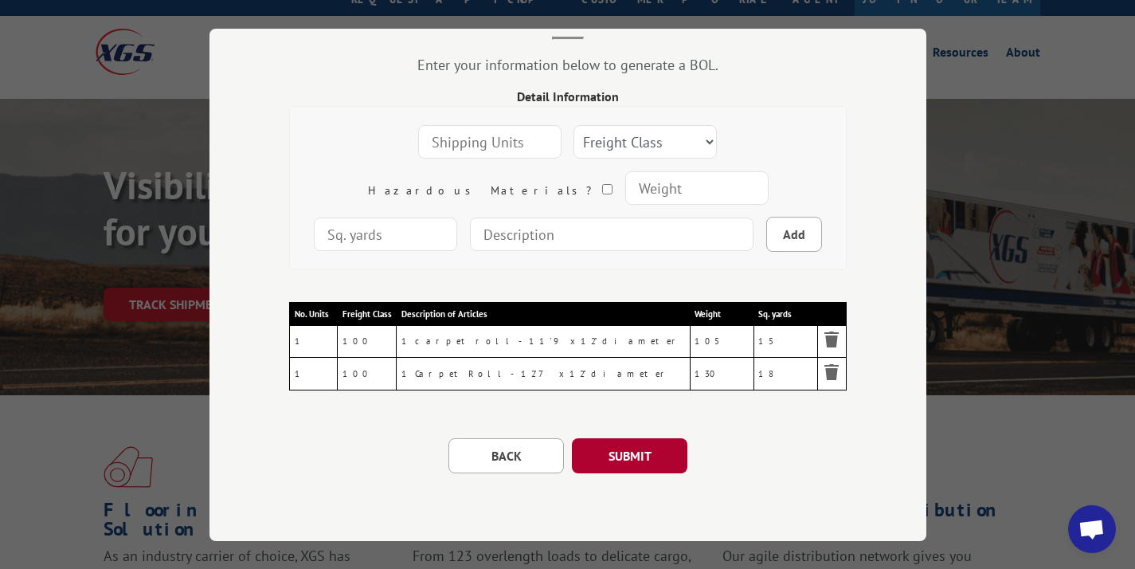
click at [614, 450] on button "SUBMIT" at bounding box center [629, 455] width 115 height 35
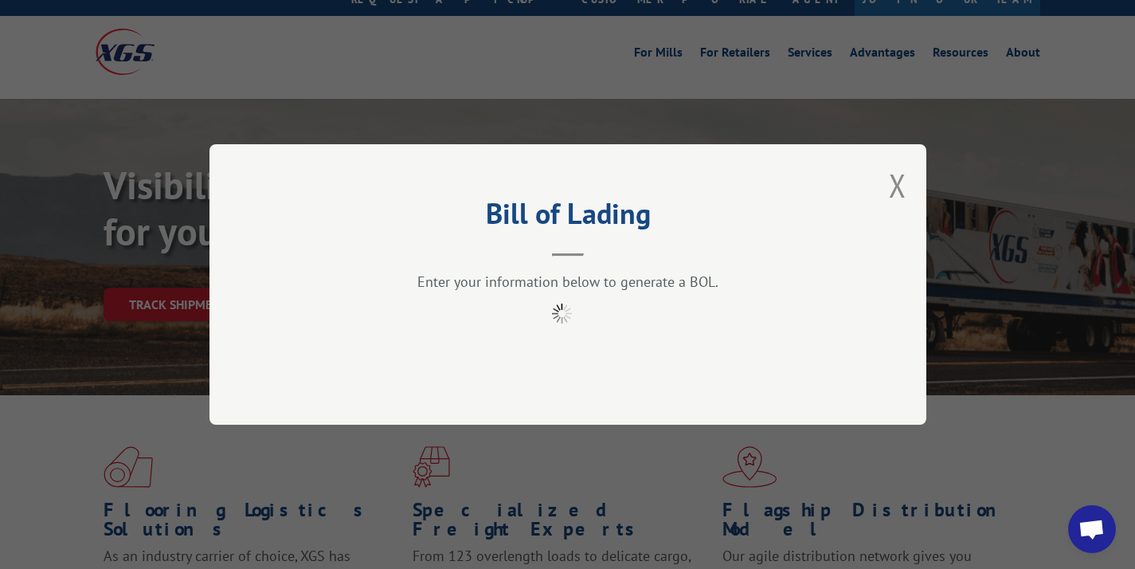
scroll to position [0, 0]
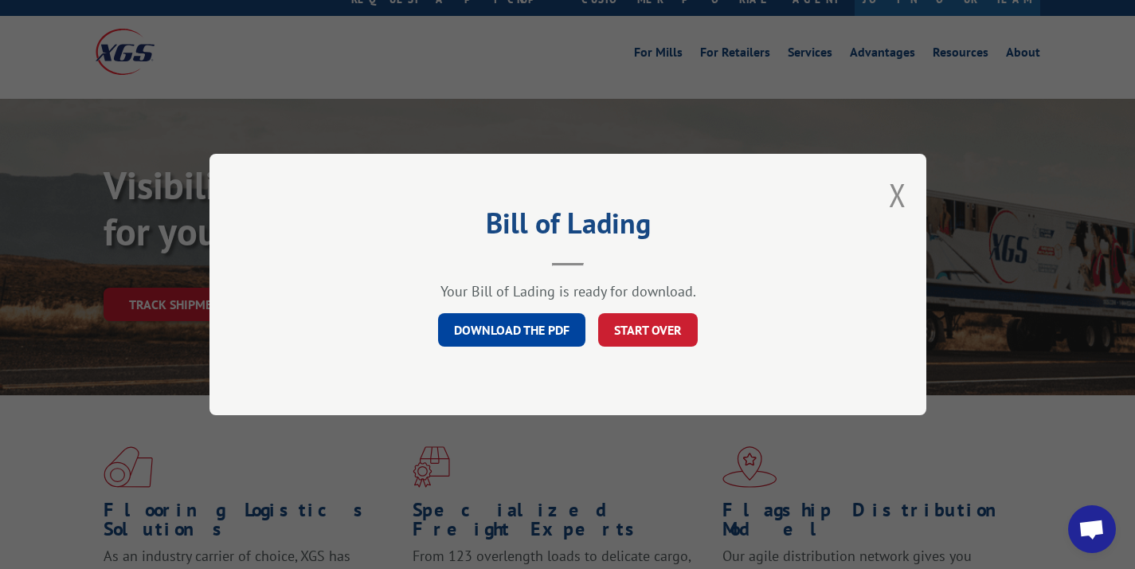
click at [545, 323] on link "DOWNLOAD THE PDF" at bounding box center [511, 329] width 147 height 33
